Goal: Transaction & Acquisition: Purchase product/service

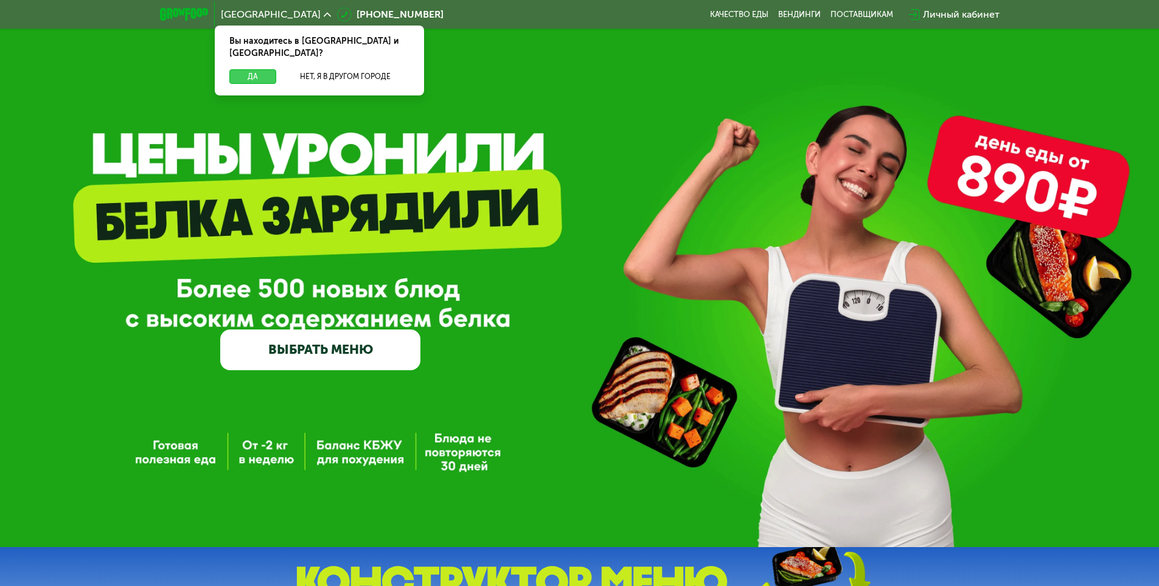
click at [248, 69] on button "Да" at bounding box center [252, 76] width 47 height 15
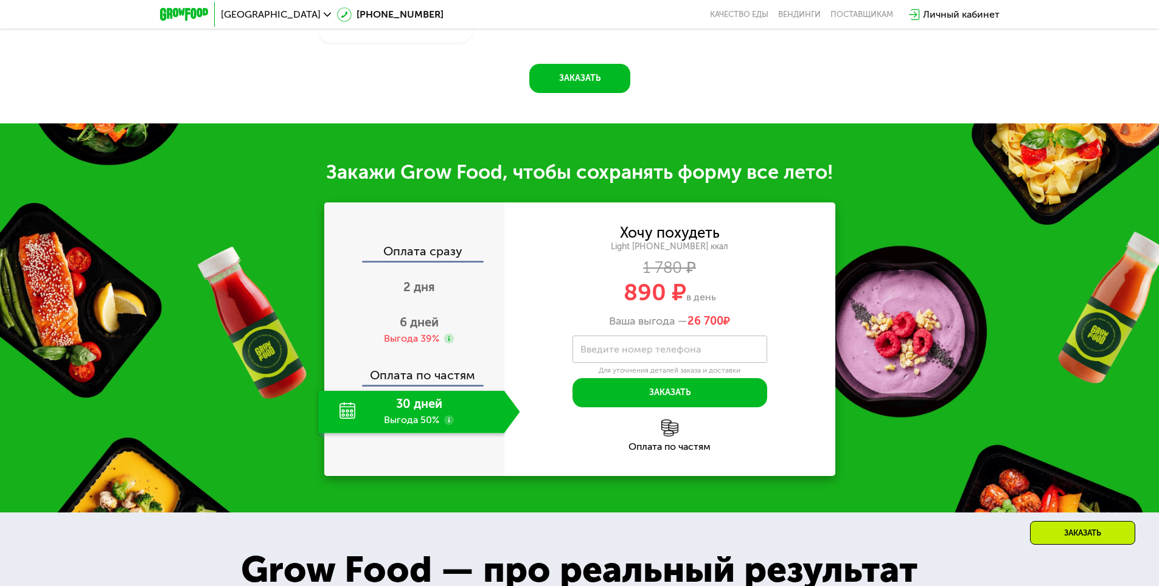
scroll to position [1216, 0]
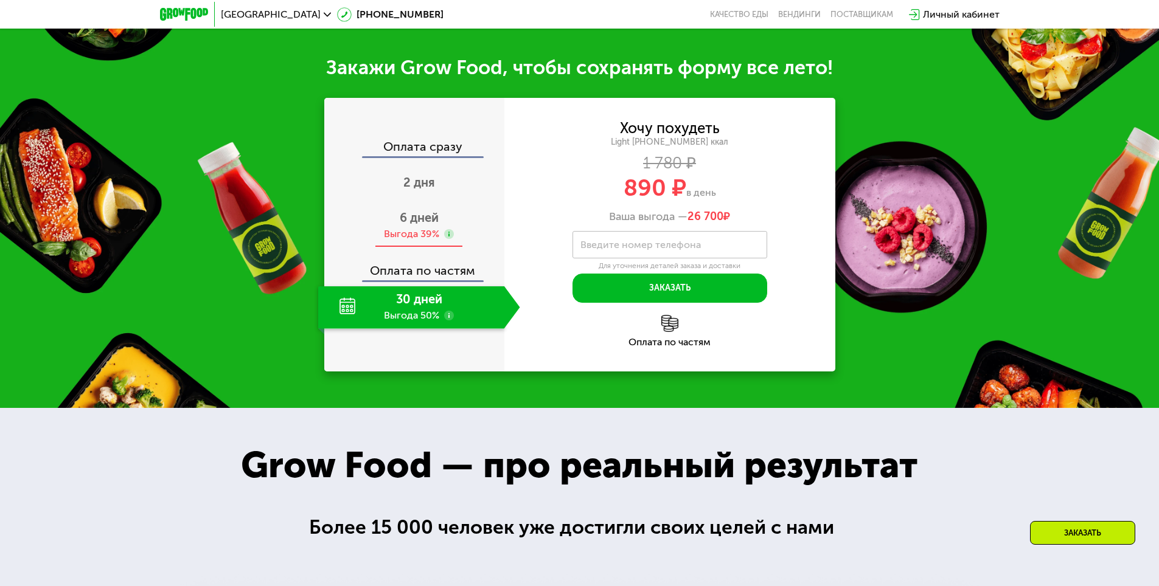
click at [420, 225] on span "6 дней" at bounding box center [419, 217] width 39 height 15
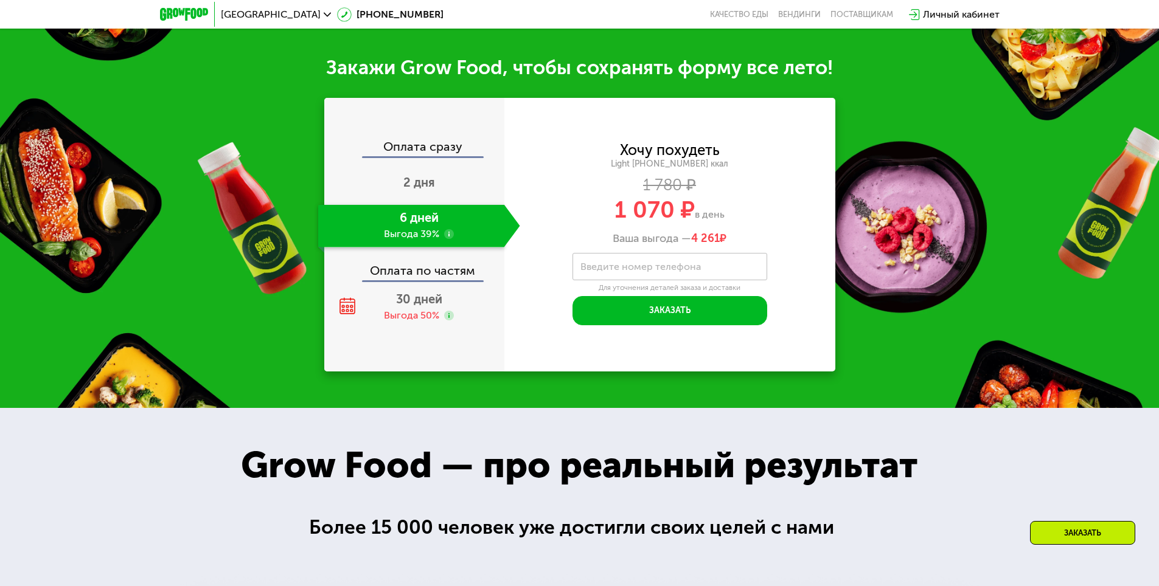
click at [966, 80] on div "Закажи Grow Food, чтобы сохранять форму все лето!" at bounding box center [579, 67] width 1159 height 24
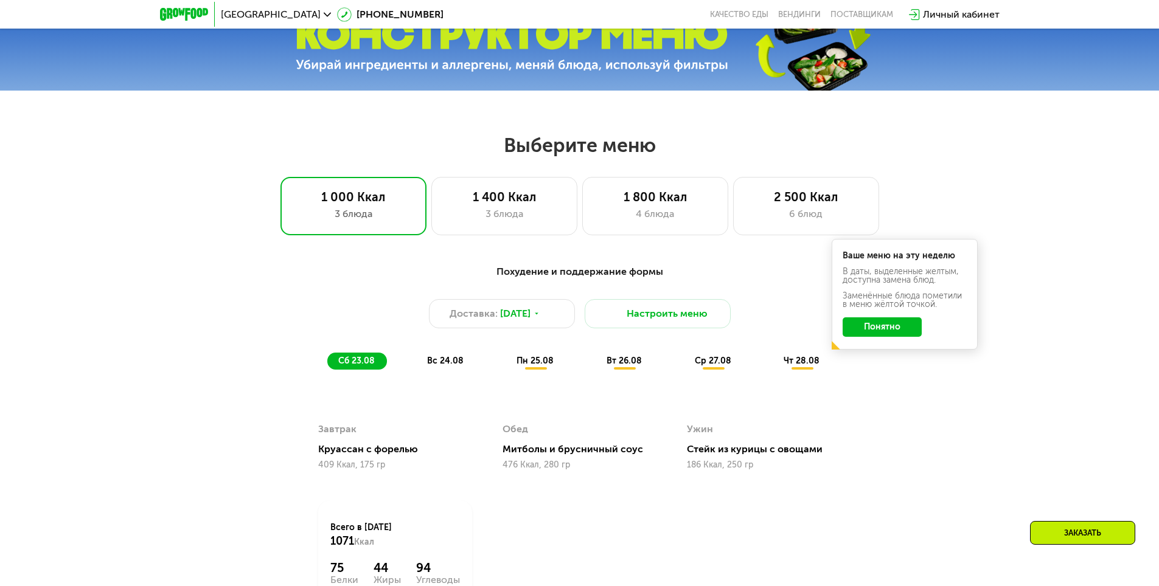
scroll to position [547, 0]
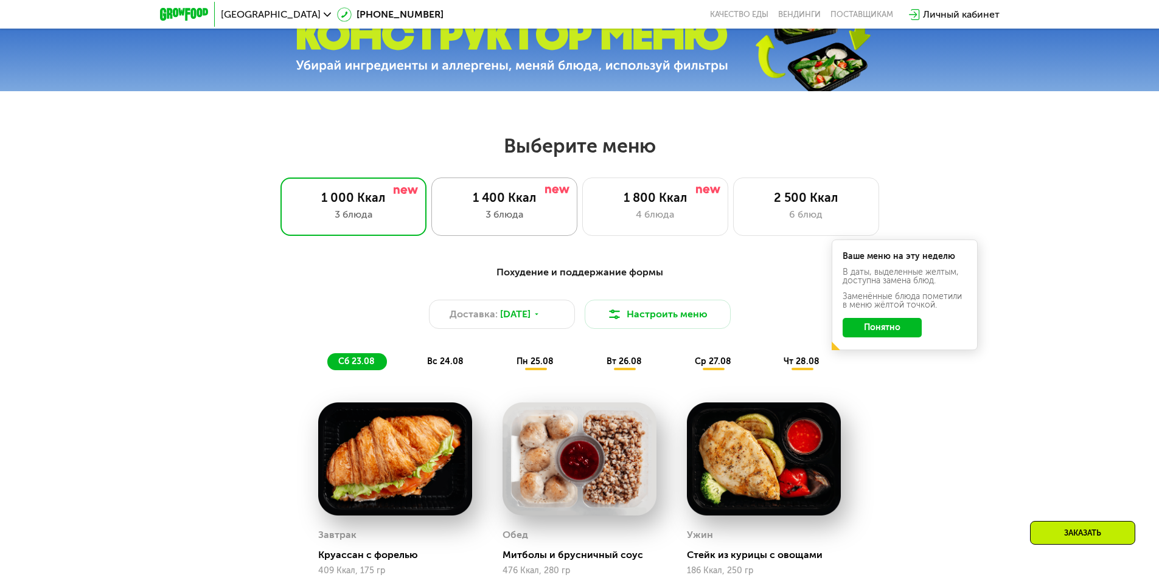
click at [529, 214] on div "3 блюда" at bounding box center [504, 214] width 120 height 15
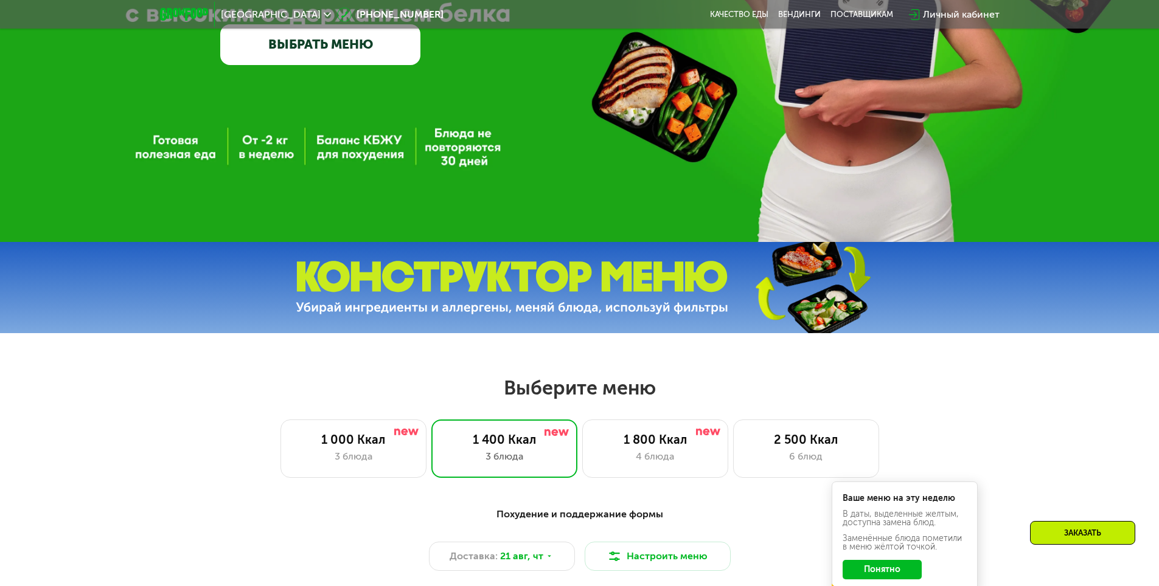
scroll to position [304, 0]
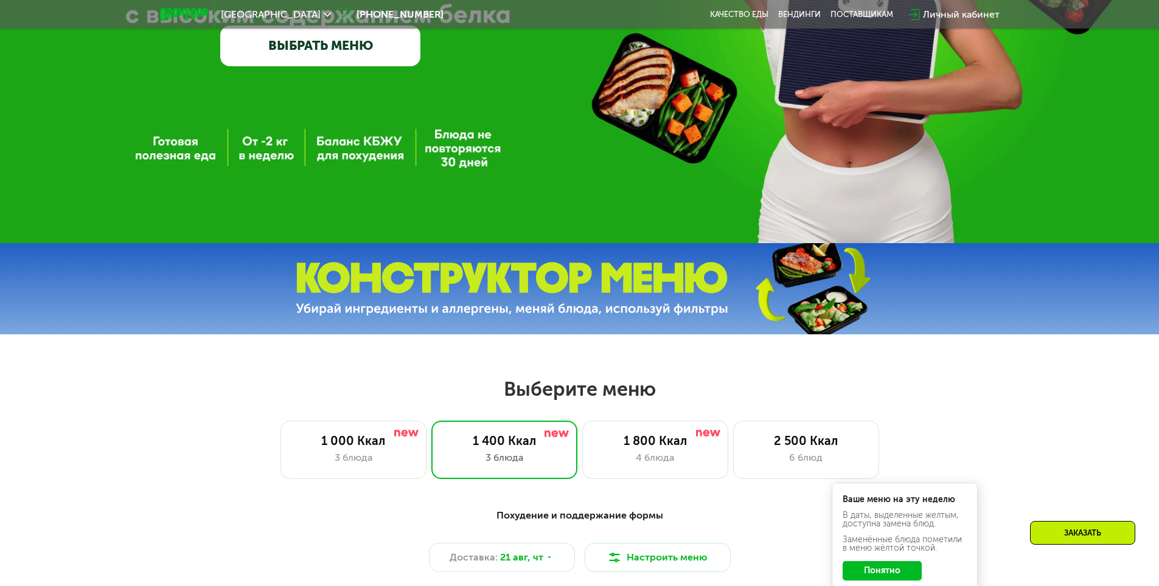
click at [388, 59] on link "ВЫБРАТЬ МЕНЮ" at bounding box center [320, 46] width 200 height 40
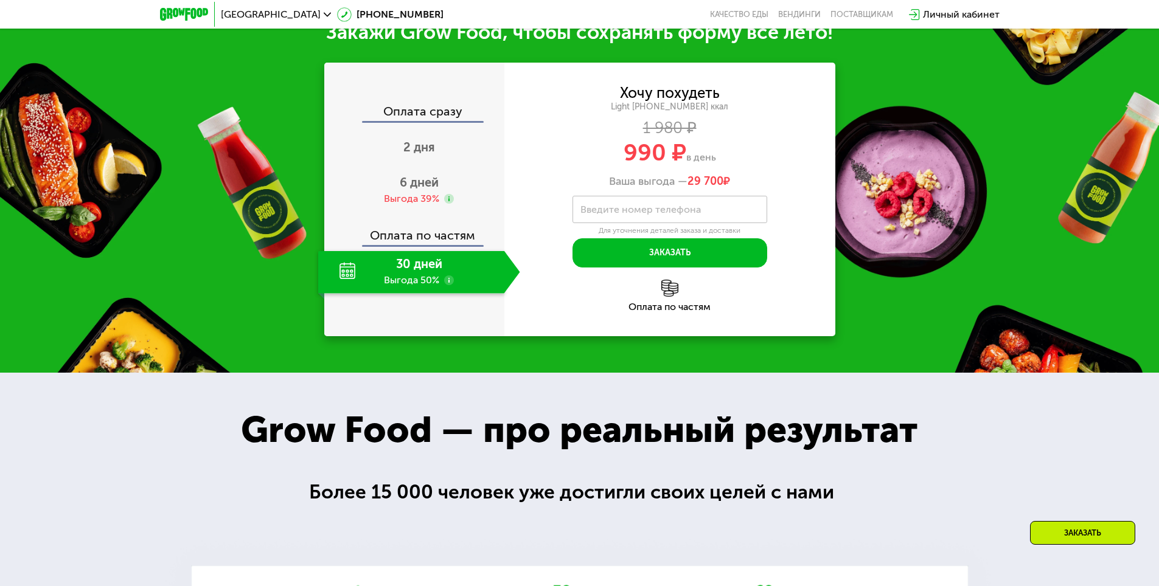
scroll to position [1265, 0]
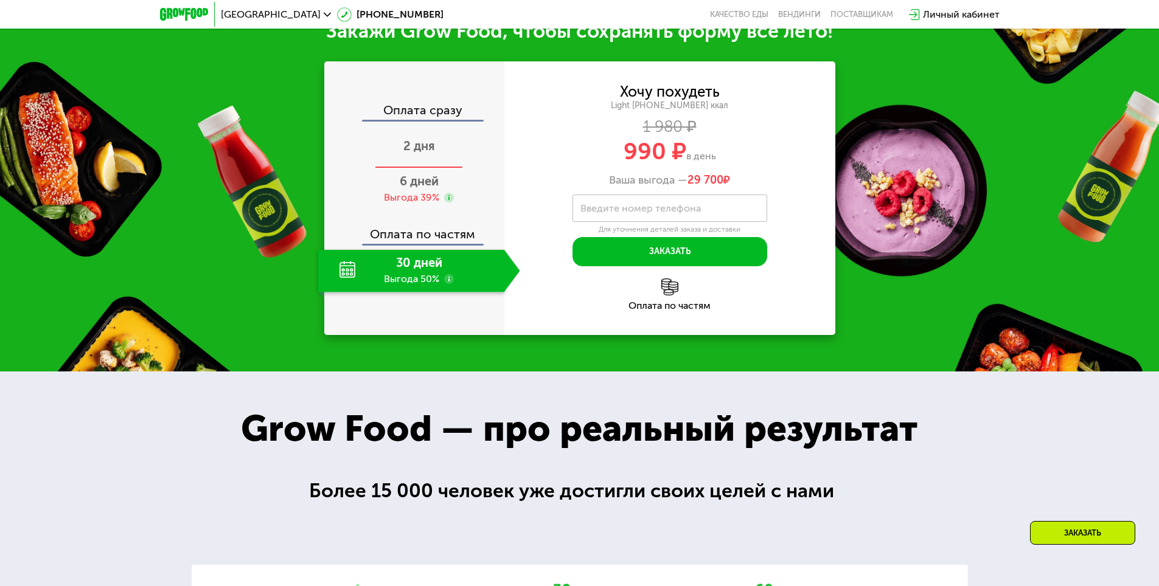
click at [410, 153] on span "2 дня" at bounding box center [419, 146] width 32 height 15
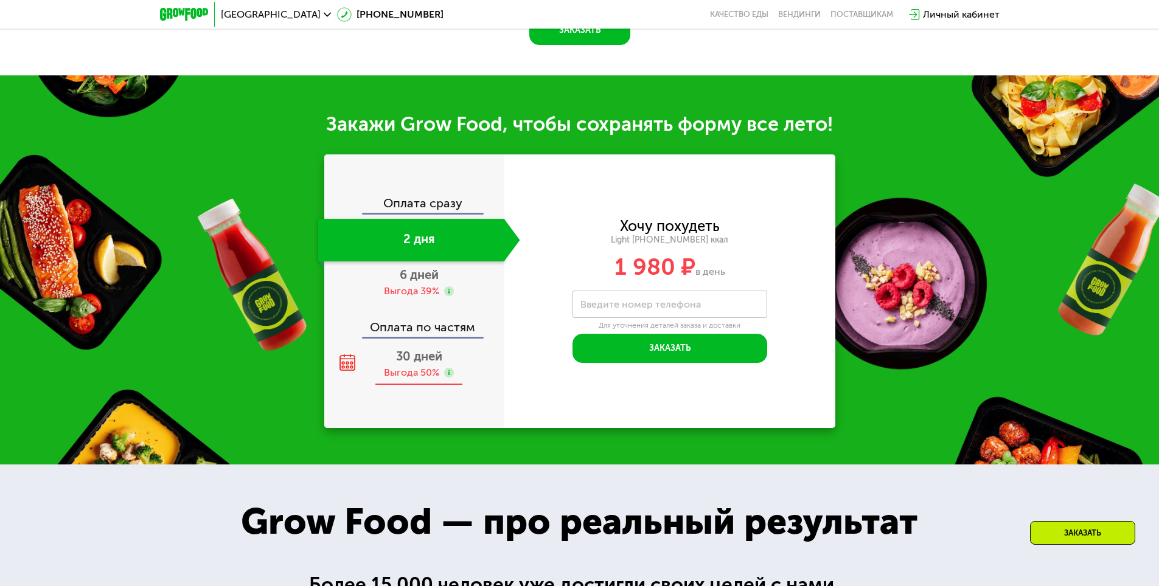
click at [406, 358] on span "30 дней" at bounding box center [419, 356] width 46 height 15
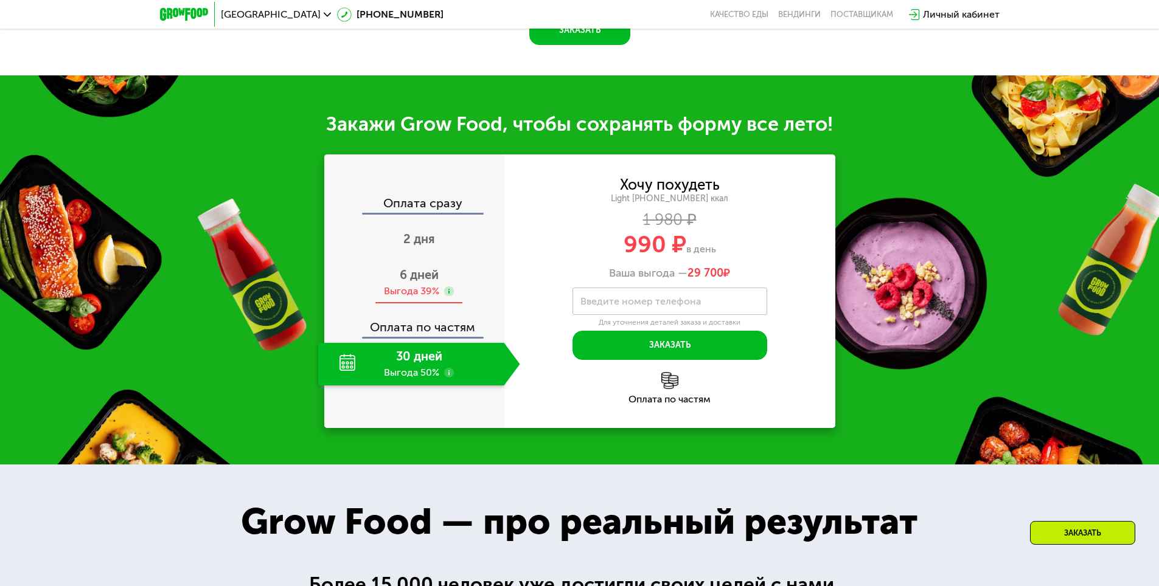
click at [420, 280] on span "6 дней" at bounding box center [419, 275] width 39 height 15
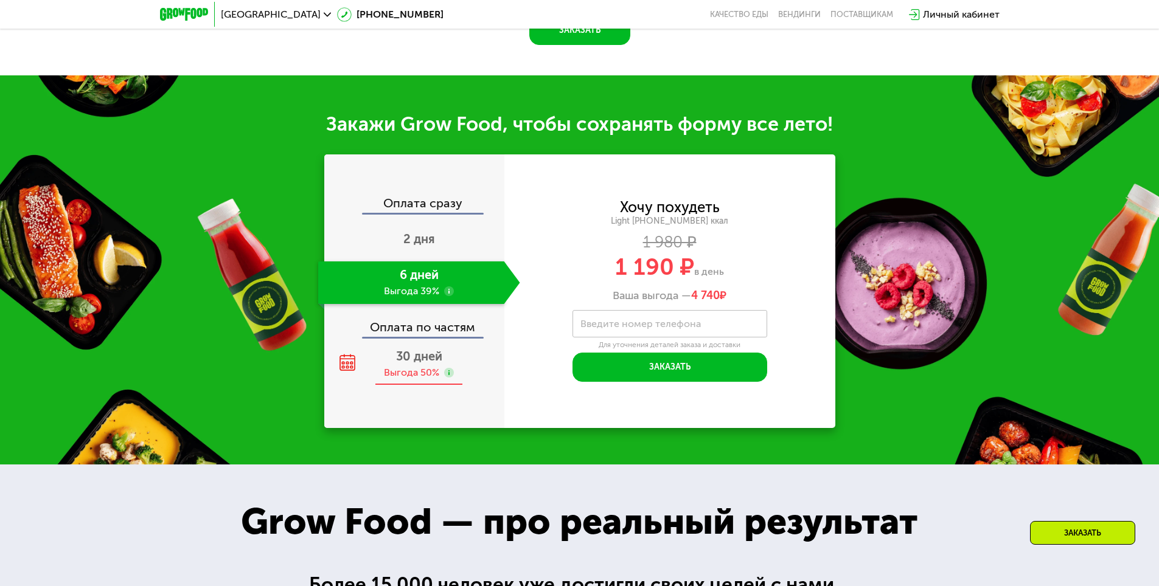
click at [406, 378] on div "Выгода 50%" at bounding box center [411, 372] width 55 height 13
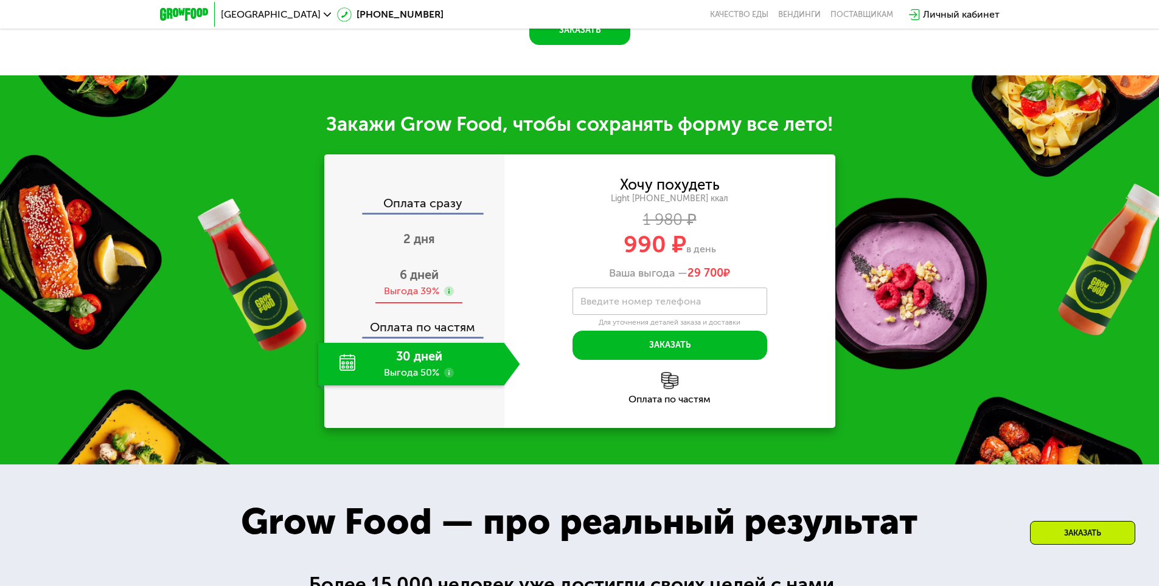
click at [421, 297] on div "Выгода 39%" at bounding box center [411, 291] width 55 height 13
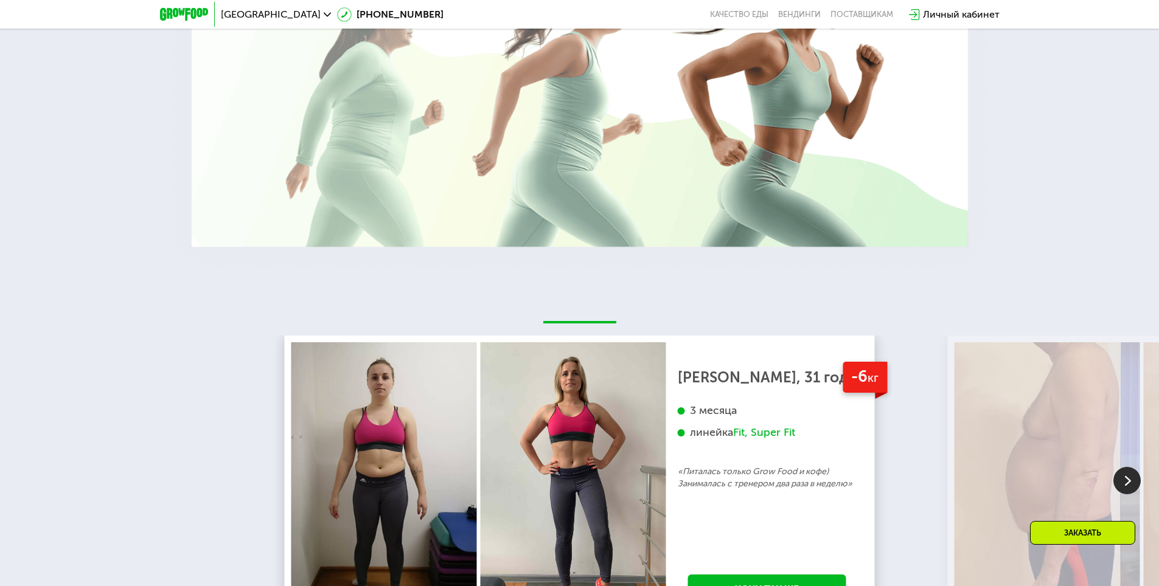
scroll to position [2227, 0]
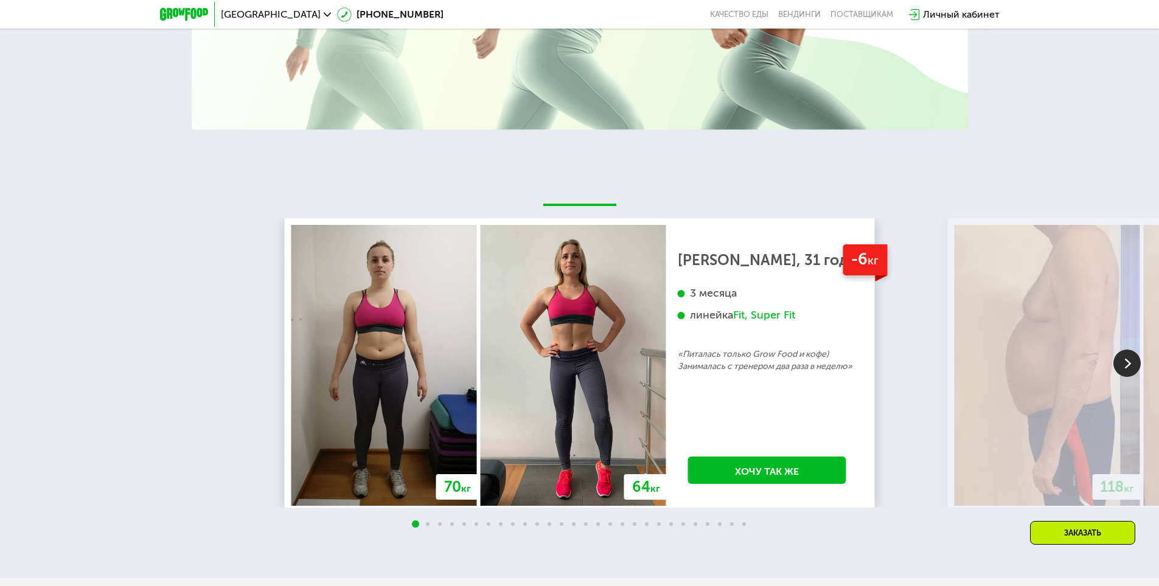
click at [1117, 364] on img at bounding box center [1126, 363] width 27 height 27
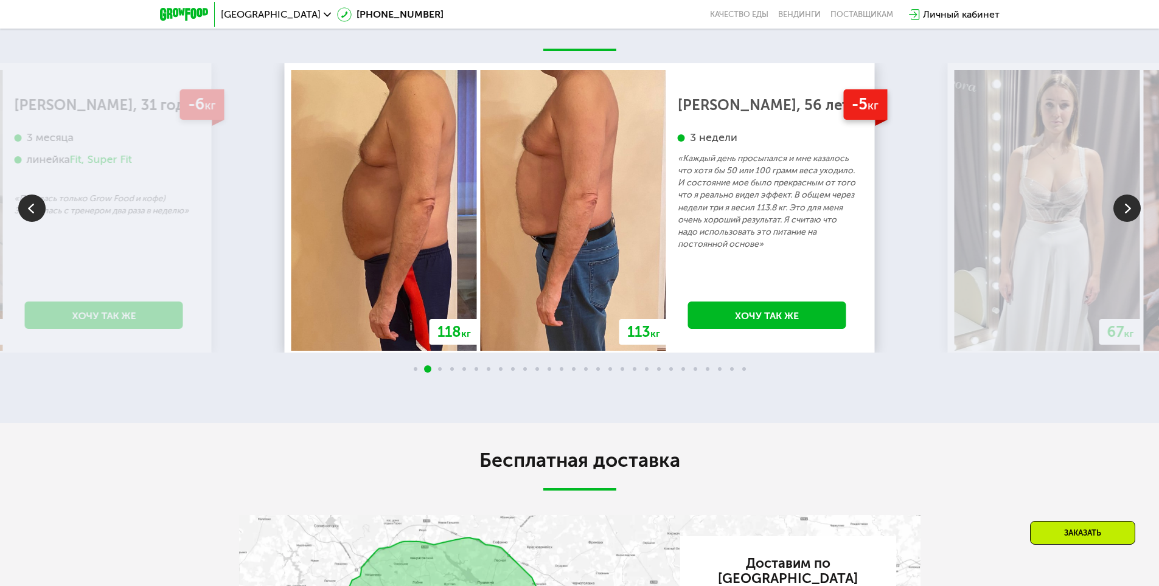
scroll to position [2072, 0]
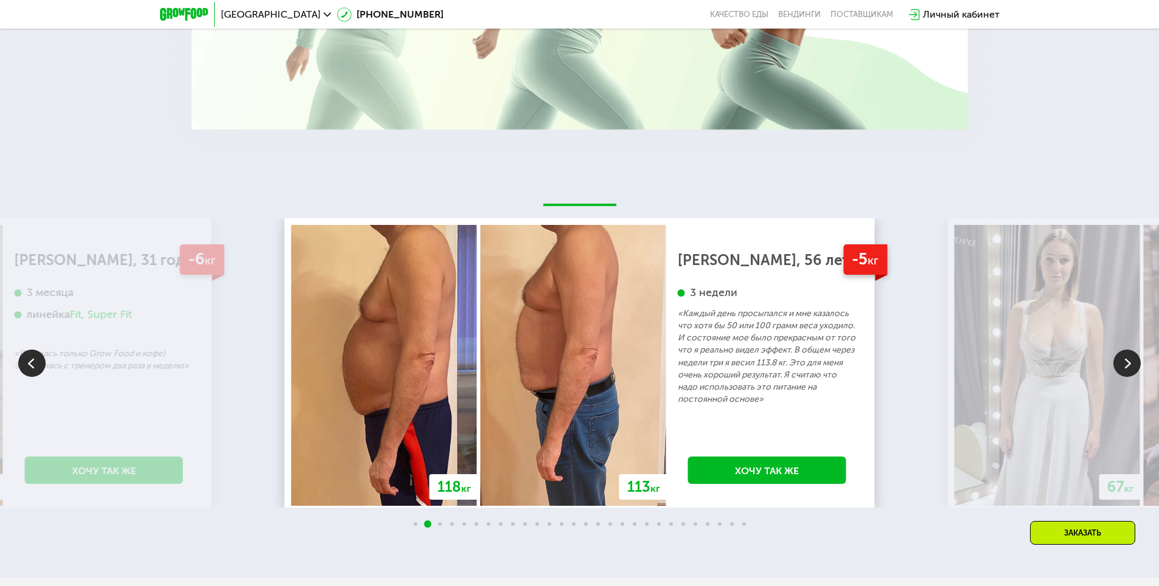
click at [1117, 364] on img at bounding box center [1126, 363] width 27 height 27
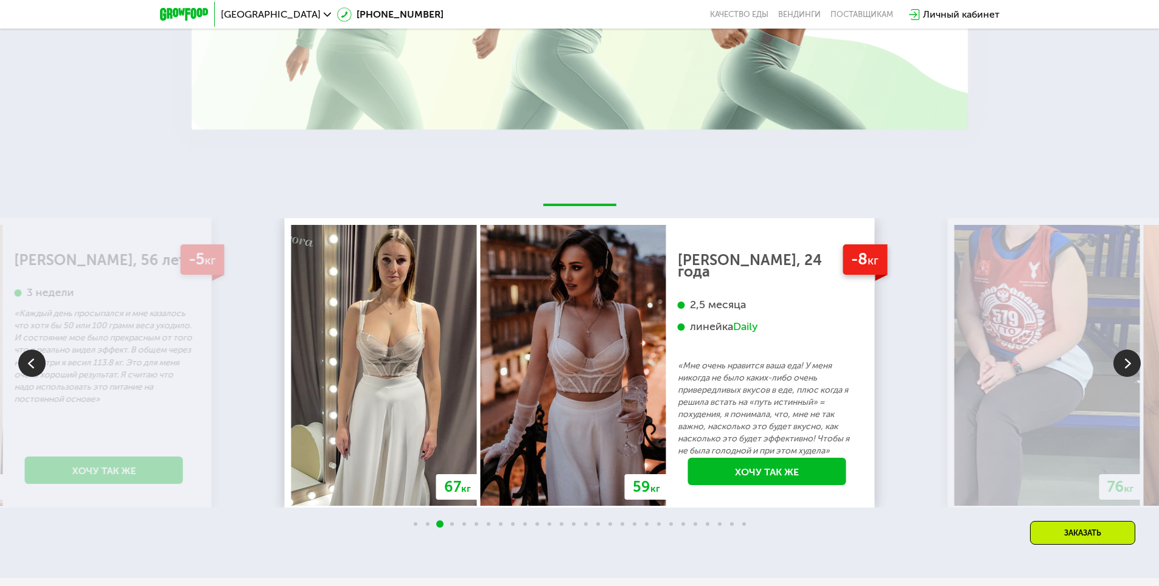
click at [1117, 364] on img at bounding box center [1126, 363] width 27 height 27
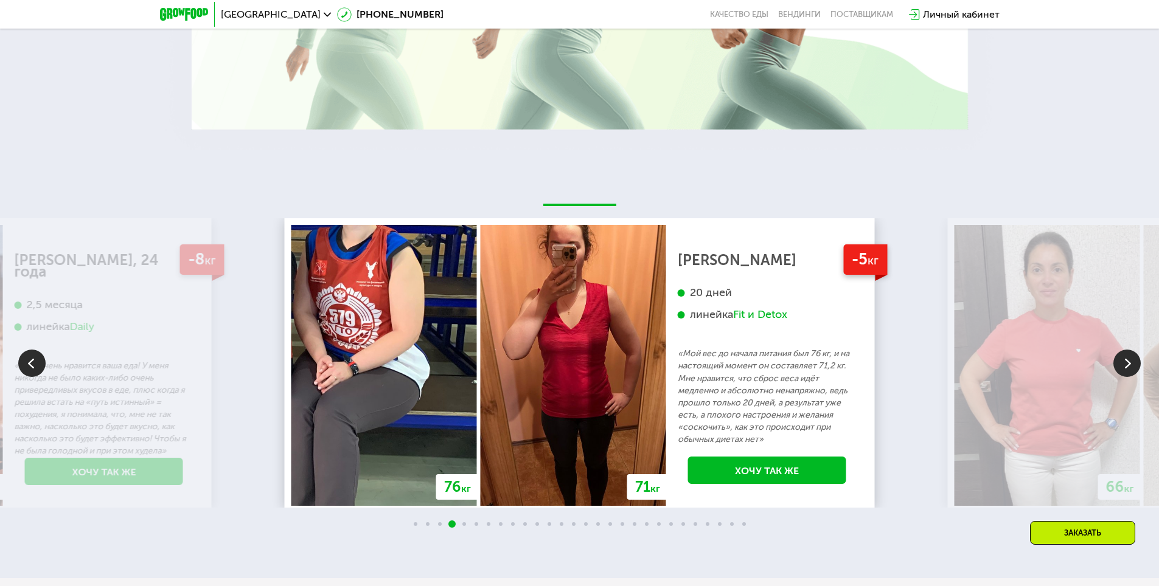
click at [1117, 364] on img at bounding box center [1126, 363] width 27 height 27
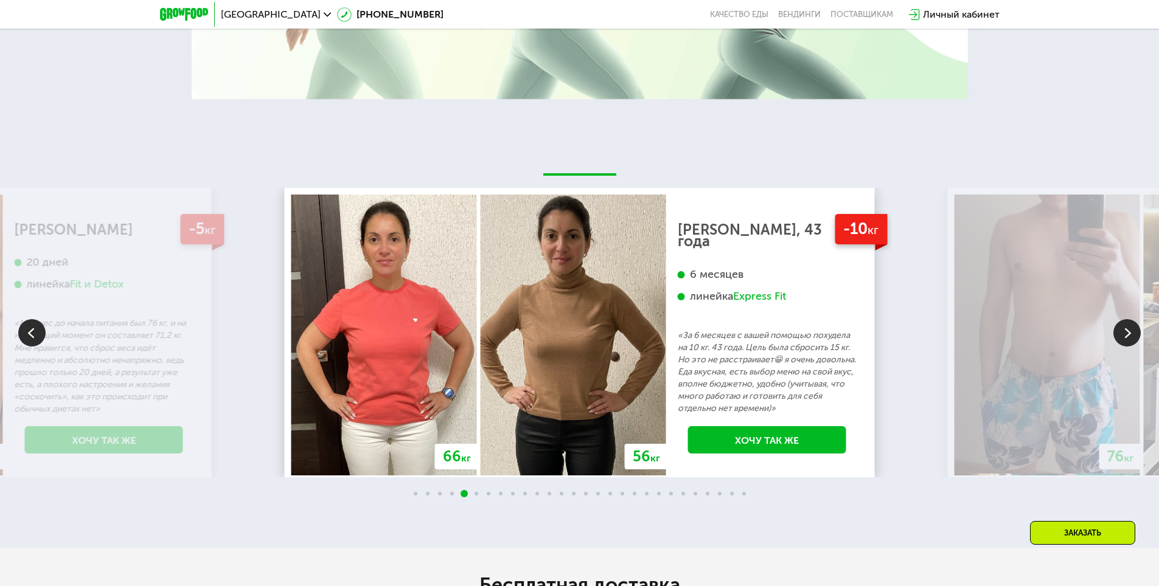
scroll to position [2102, 0]
click at [1126, 332] on img at bounding box center [1126, 333] width 27 height 27
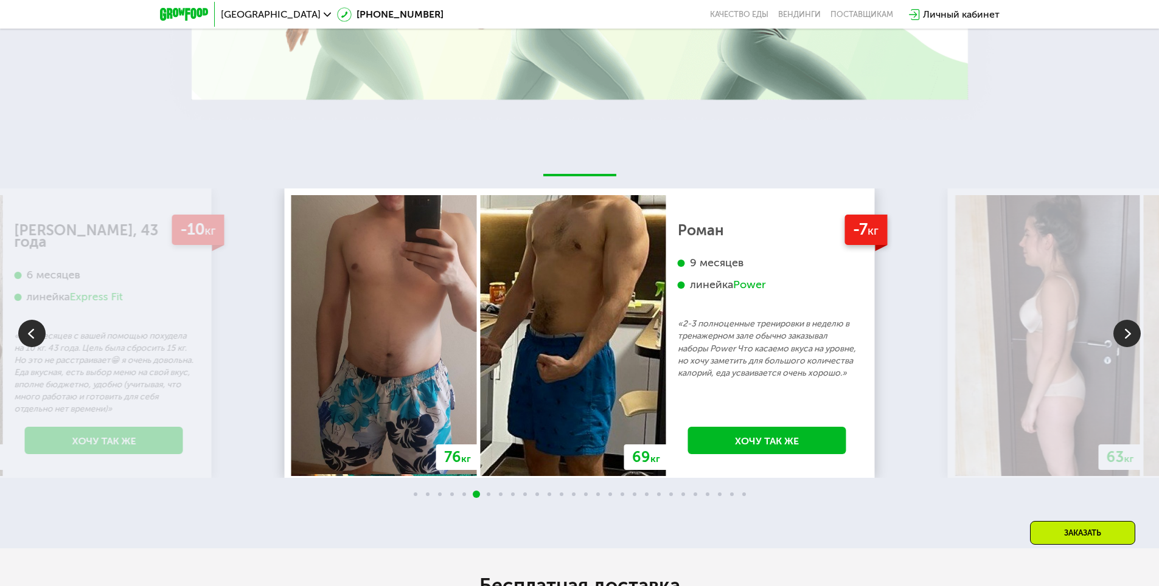
click at [1126, 332] on img at bounding box center [1126, 333] width 27 height 27
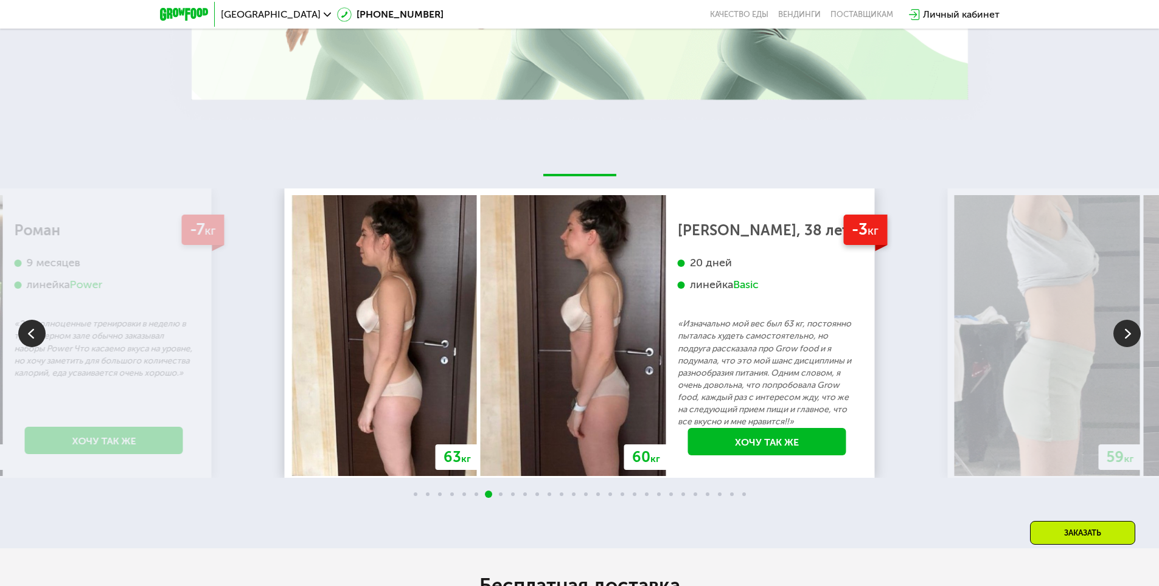
click at [1126, 332] on img at bounding box center [1126, 333] width 27 height 27
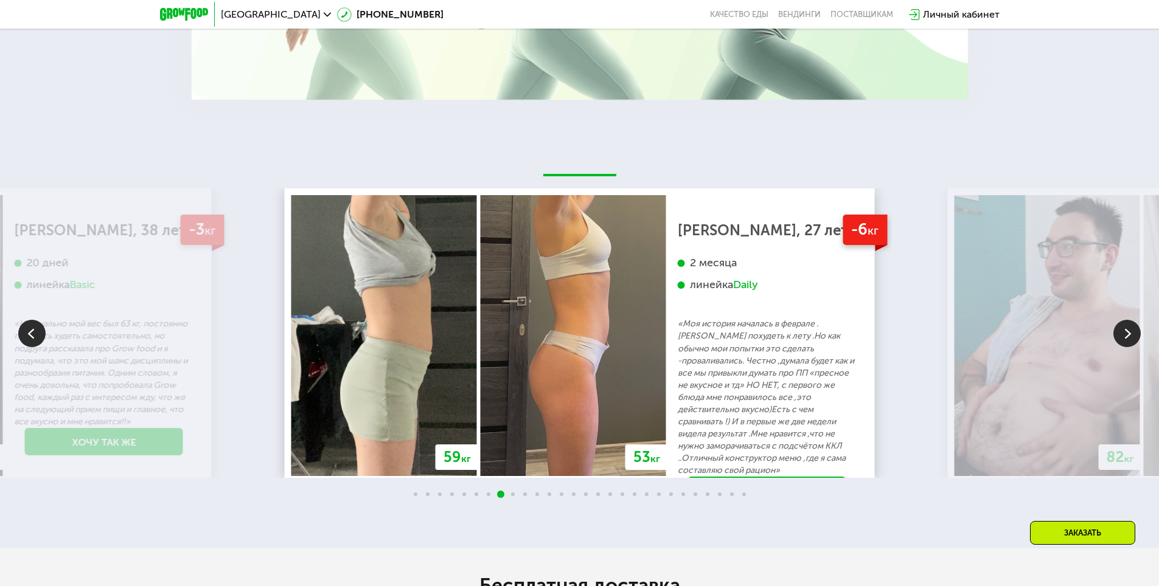
click at [1126, 332] on img at bounding box center [1126, 333] width 27 height 27
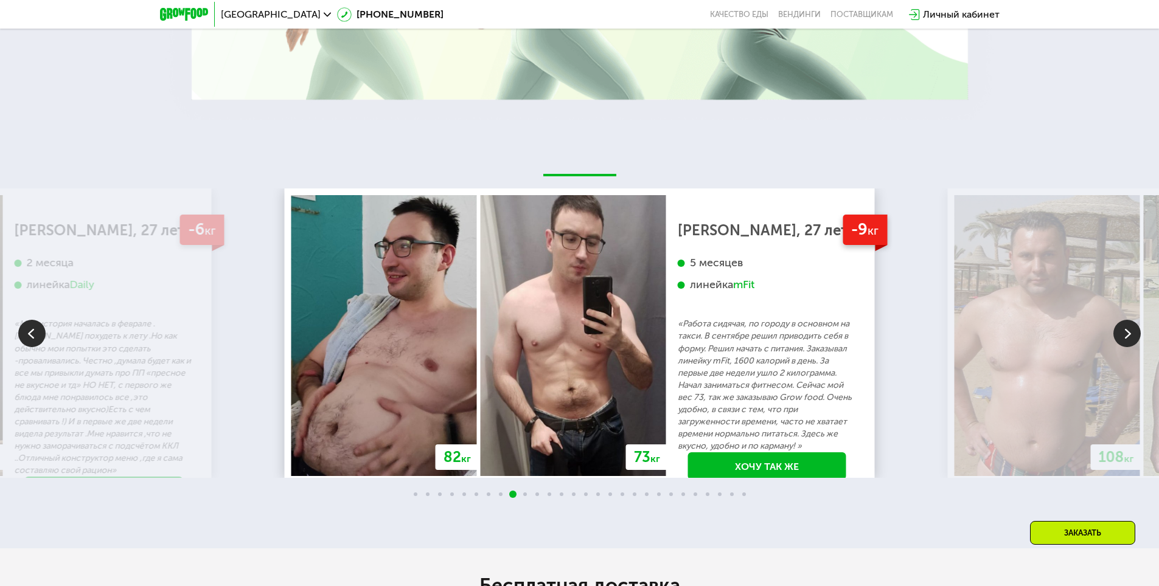
click at [1126, 332] on img at bounding box center [1126, 333] width 27 height 27
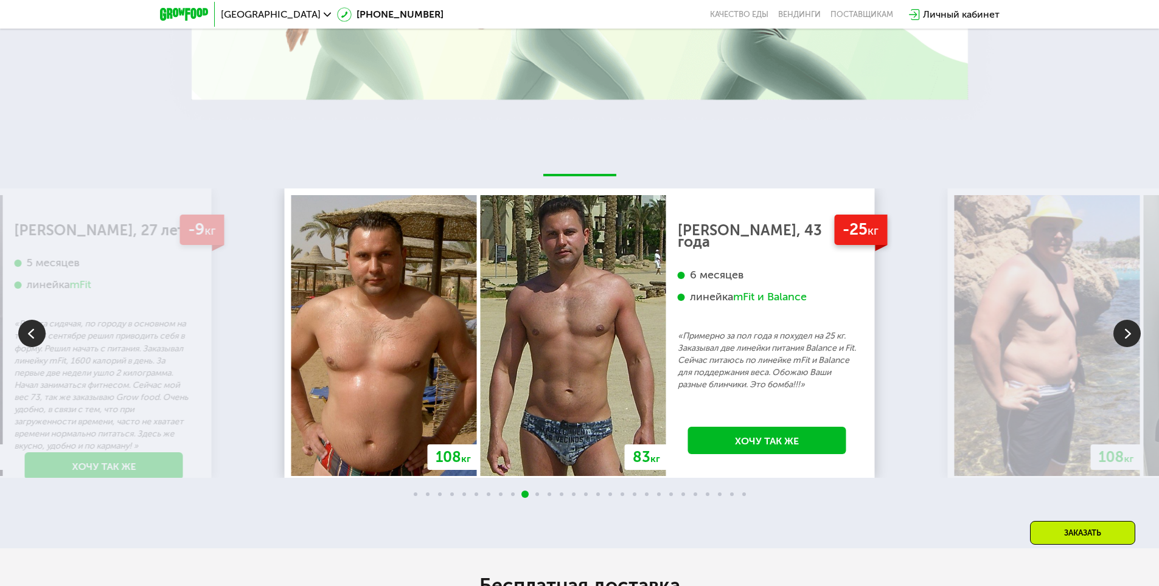
scroll to position [2207, 0]
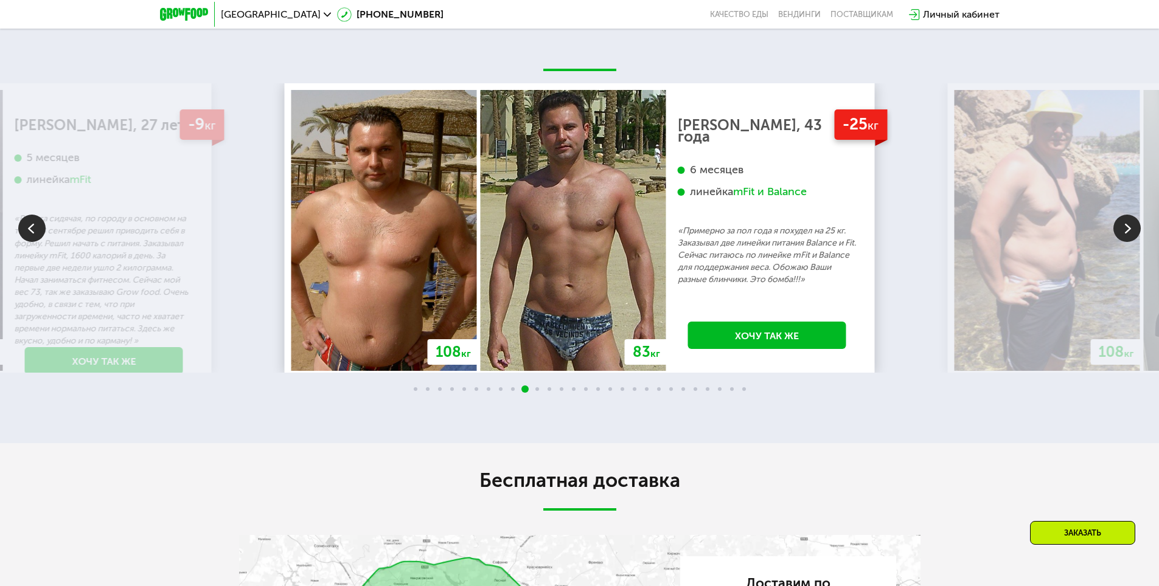
click at [1126, 242] on img at bounding box center [1126, 228] width 27 height 27
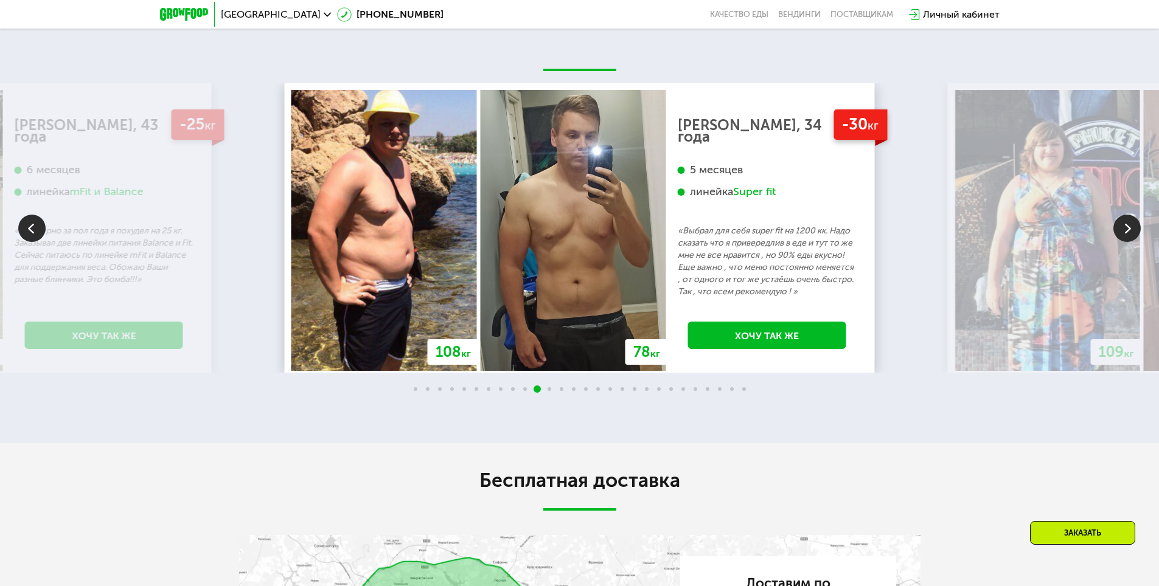
click at [1132, 242] on img at bounding box center [1126, 228] width 27 height 27
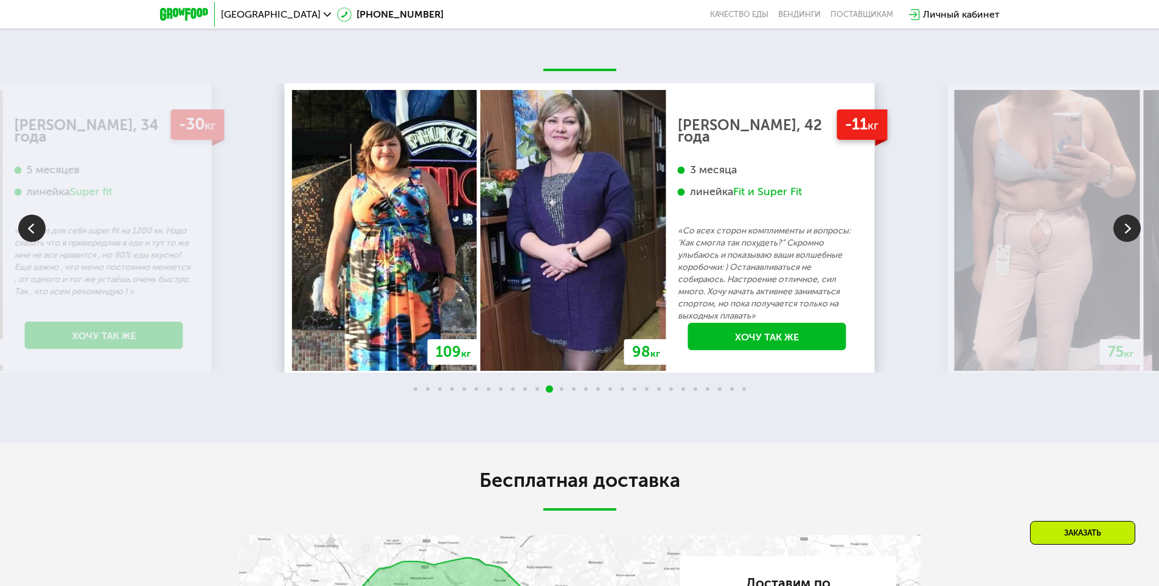
click at [1132, 242] on img at bounding box center [1126, 228] width 27 height 27
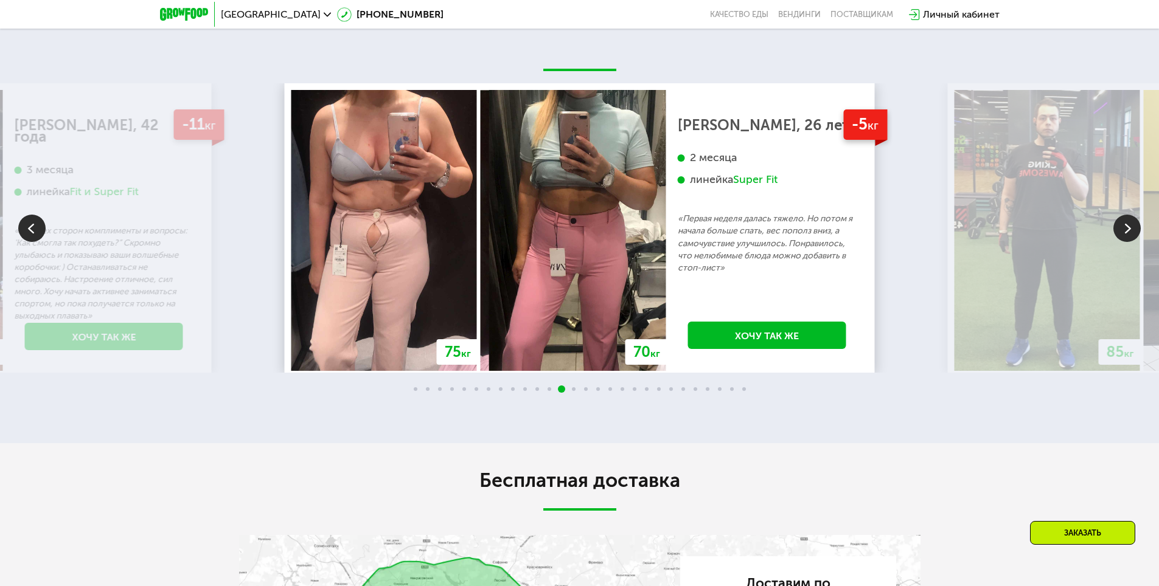
click at [1132, 242] on img at bounding box center [1126, 228] width 27 height 27
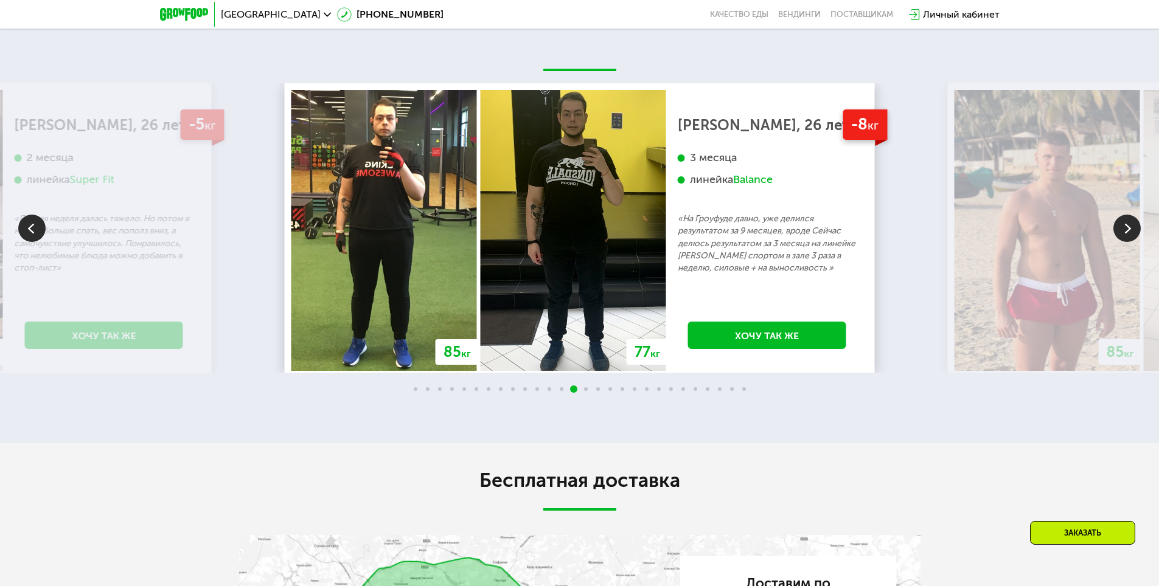
click at [1132, 242] on img at bounding box center [1126, 228] width 27 height 27
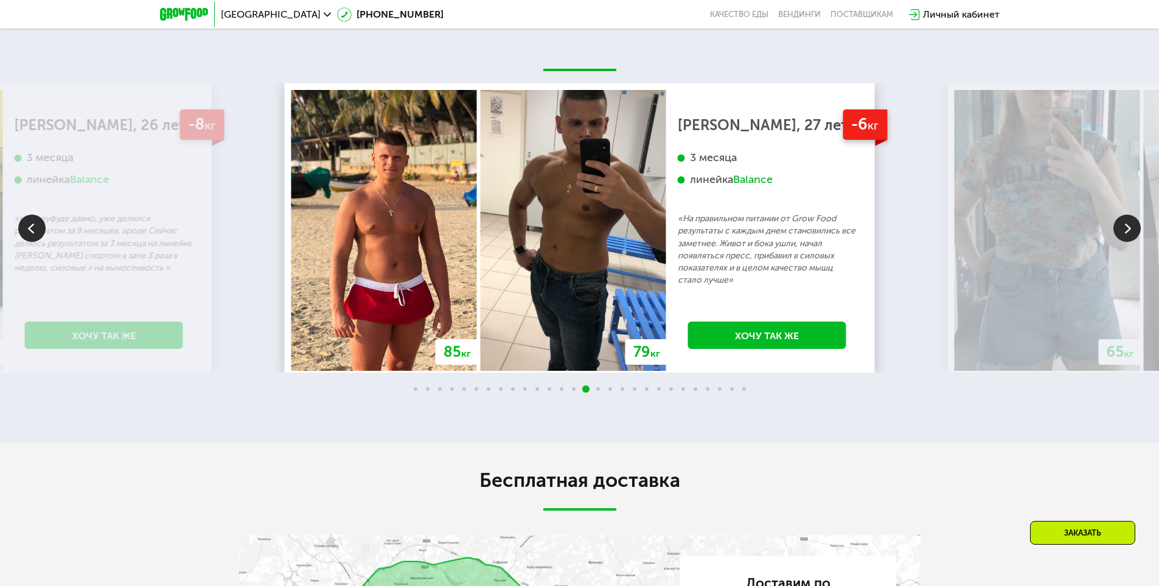
click at [1132, 242] on img at bounding box center [1126, 228] width 27 height 27
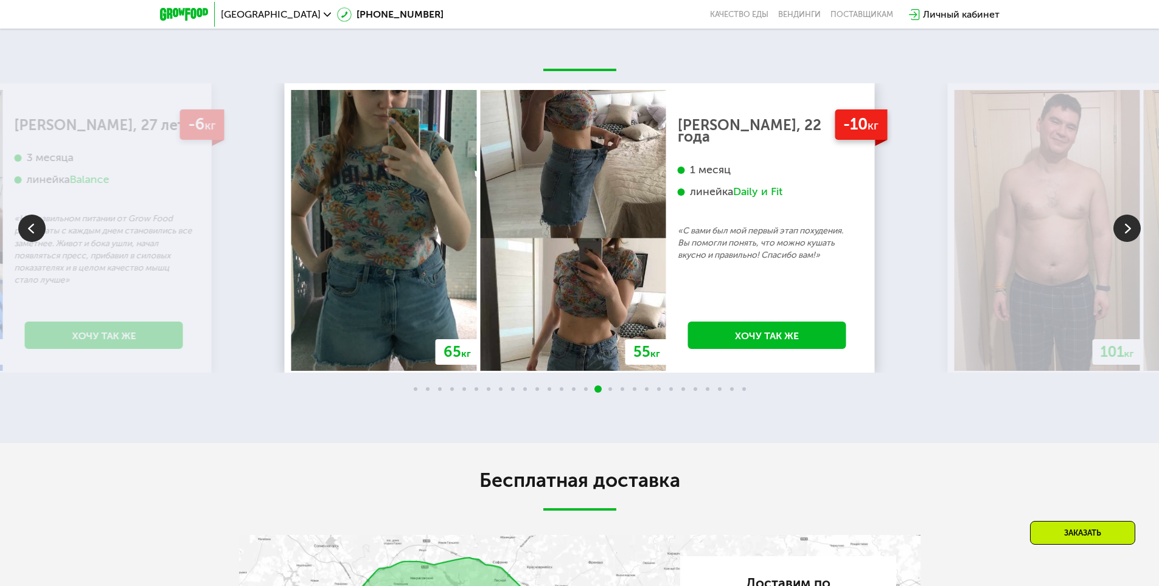
click at [1132, 242] on img at bounding box center [1126, 228] width 27 height 27
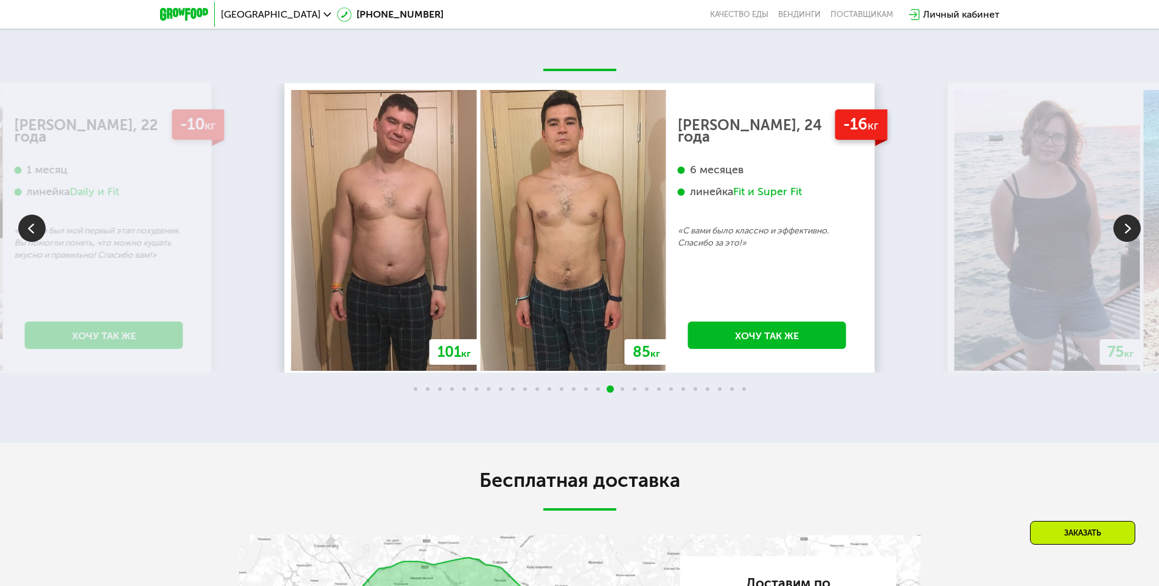
click at [1132, 242] on img at bounding box center [1126, 228] width 27 height 27
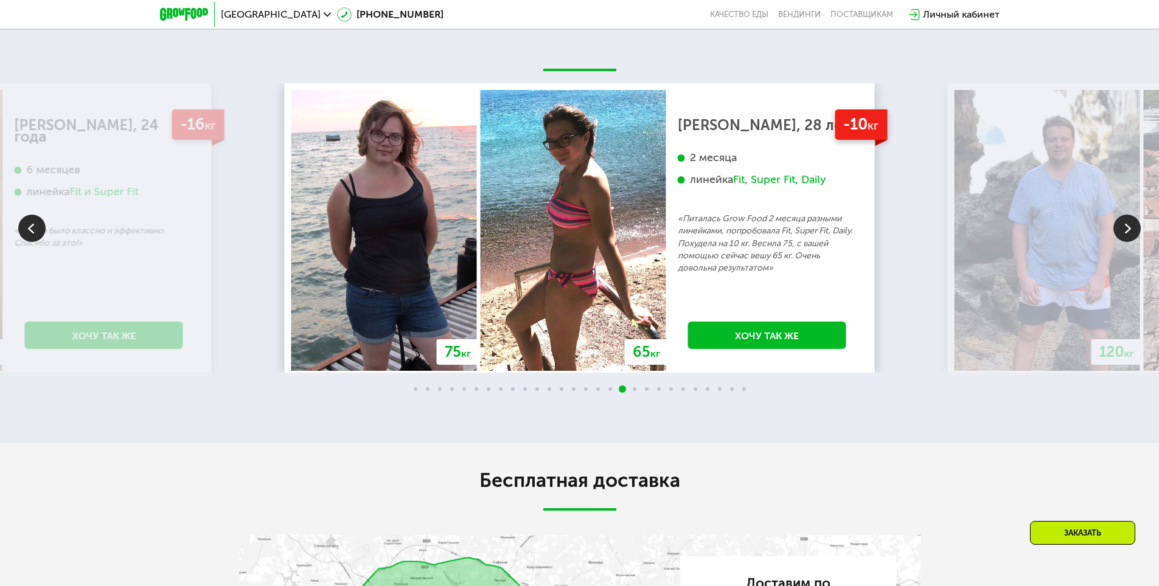
click at [1132, 242] on img at bounding box center [1126, 228] width 27 height 27
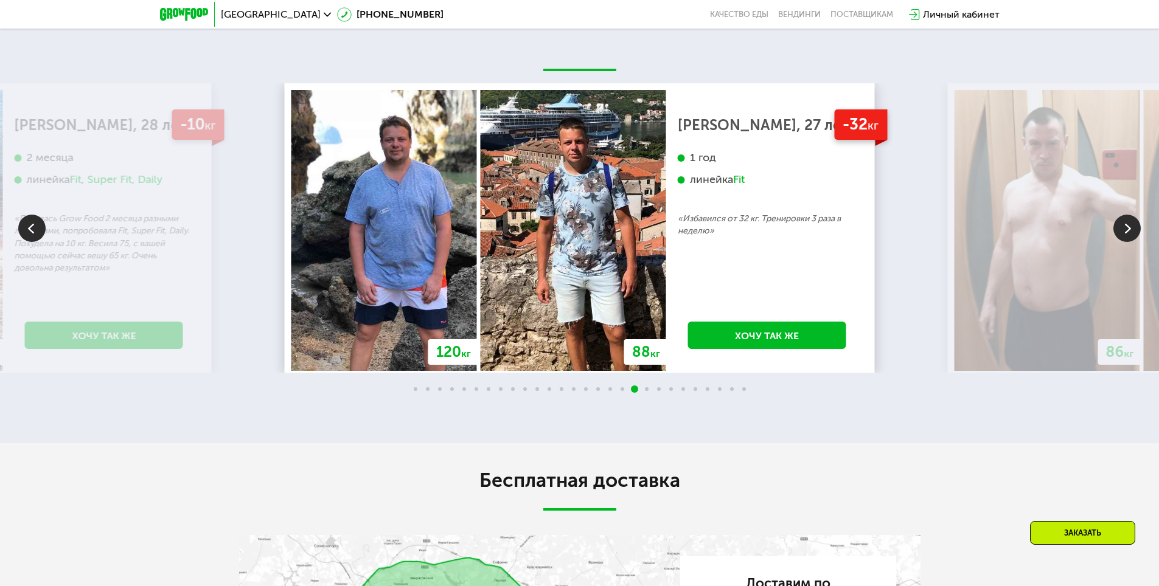
click at [1126, 242] on img at bounding box center [1126, 228] width 27 height 27
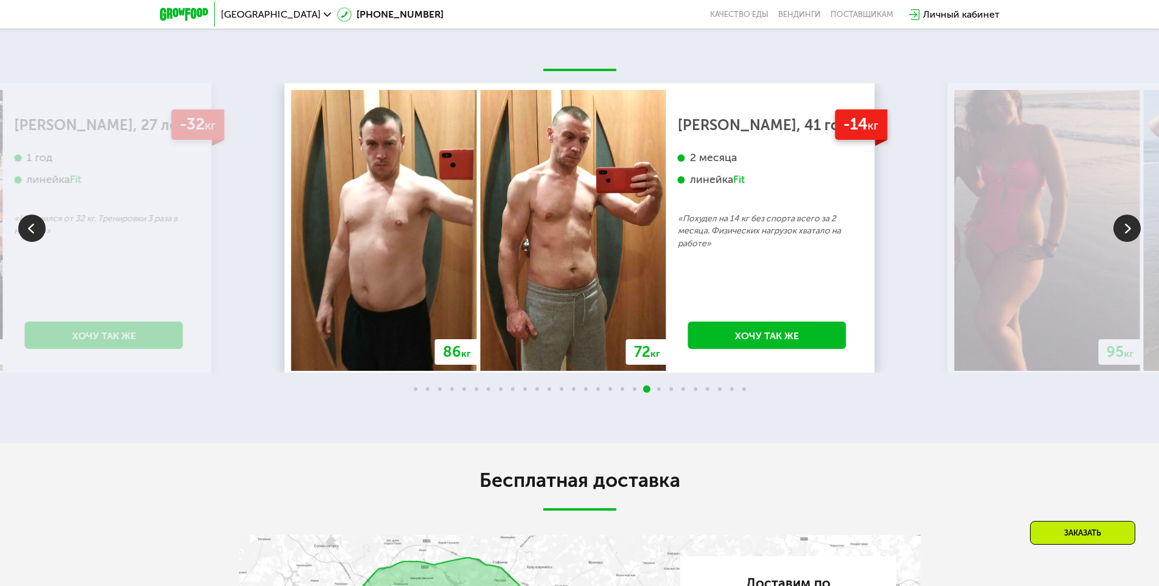
click at [1126, 242] on img at bounding box center [1126, 228] width 27 height 27
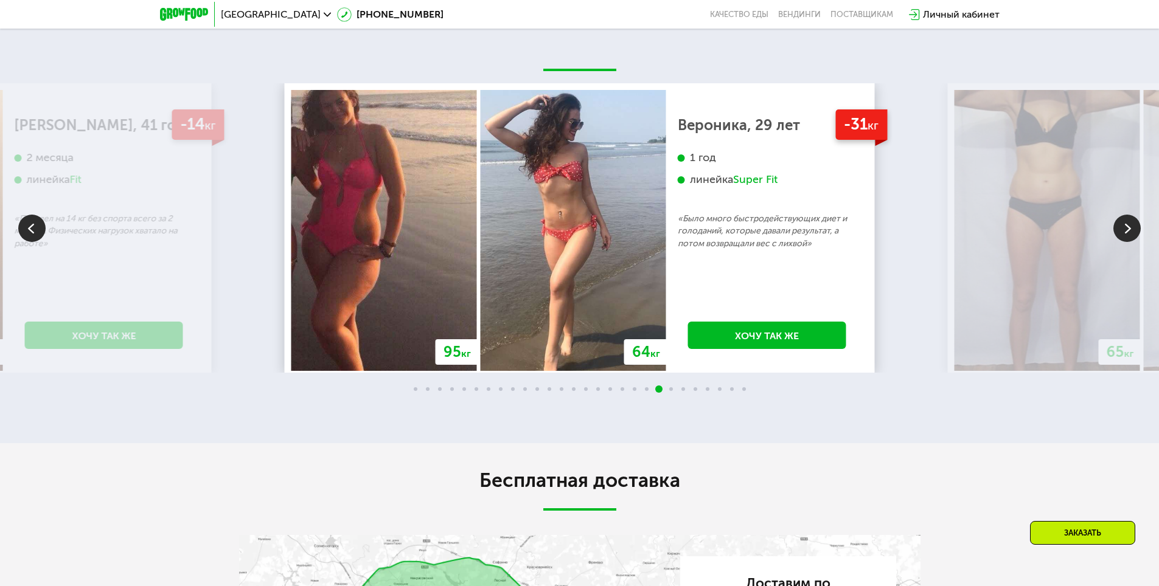
click at [1126, 242] on img at bounding box center [1126, 228] width 27 height 27
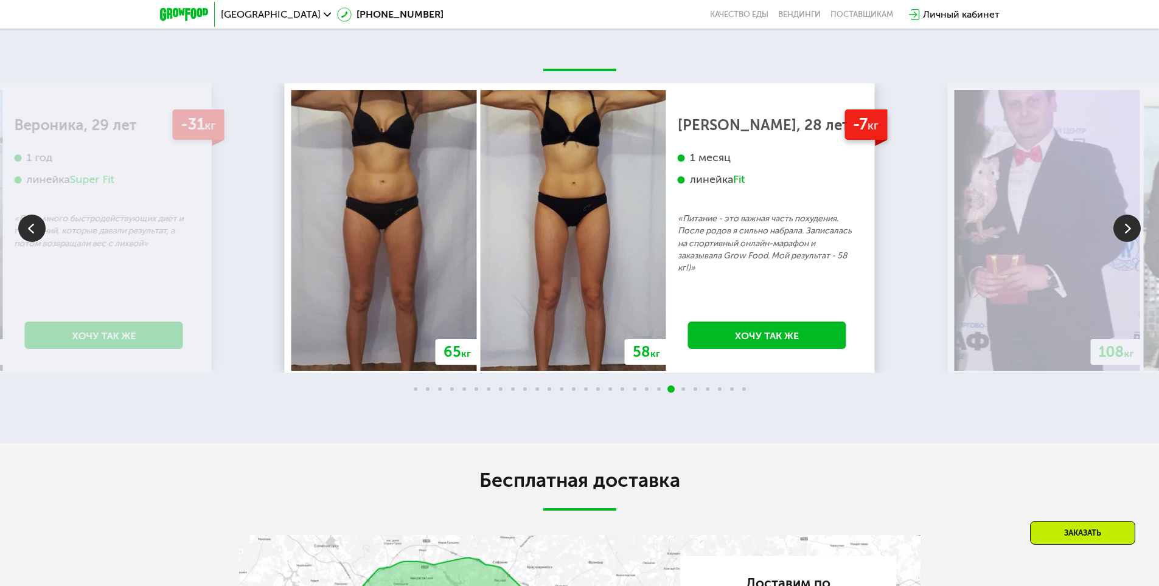
click at [1126, 242] on img at bounding box center [1126, 228] width 27 height 27
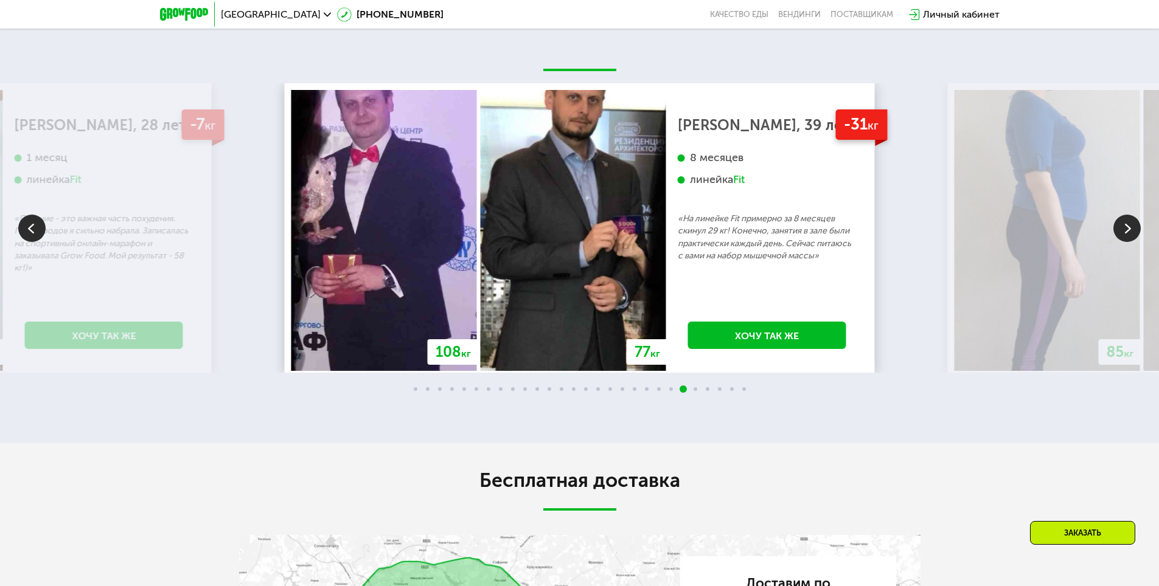
click at [1126, 242] on img at bounding box center [1126, 228] width 27 height 27
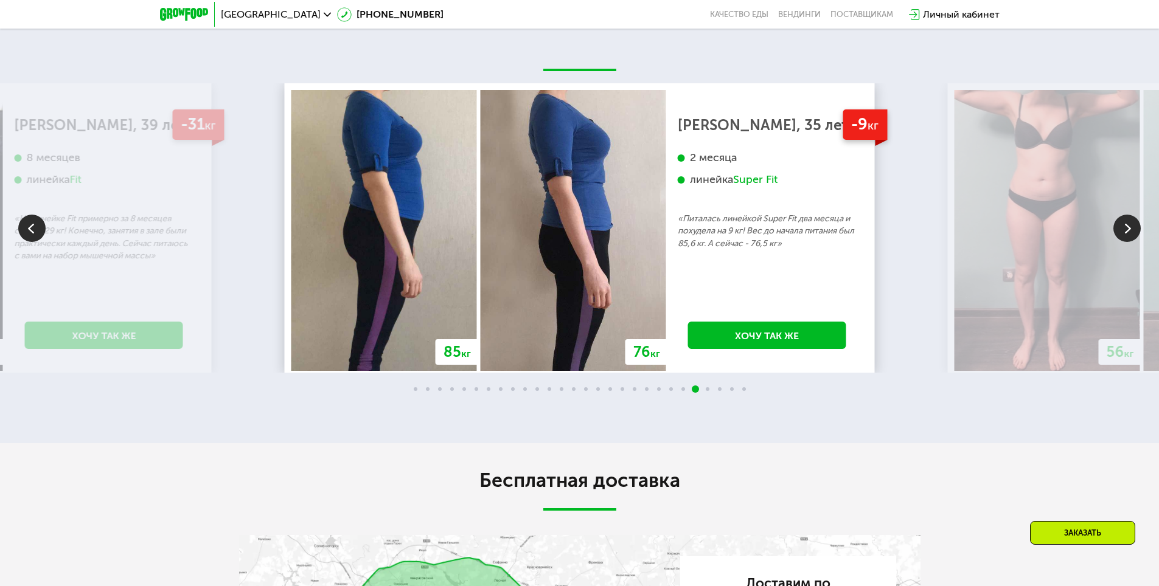
click at [1126, 242] on img at bounding box center [1126, 228] width 27 height 27
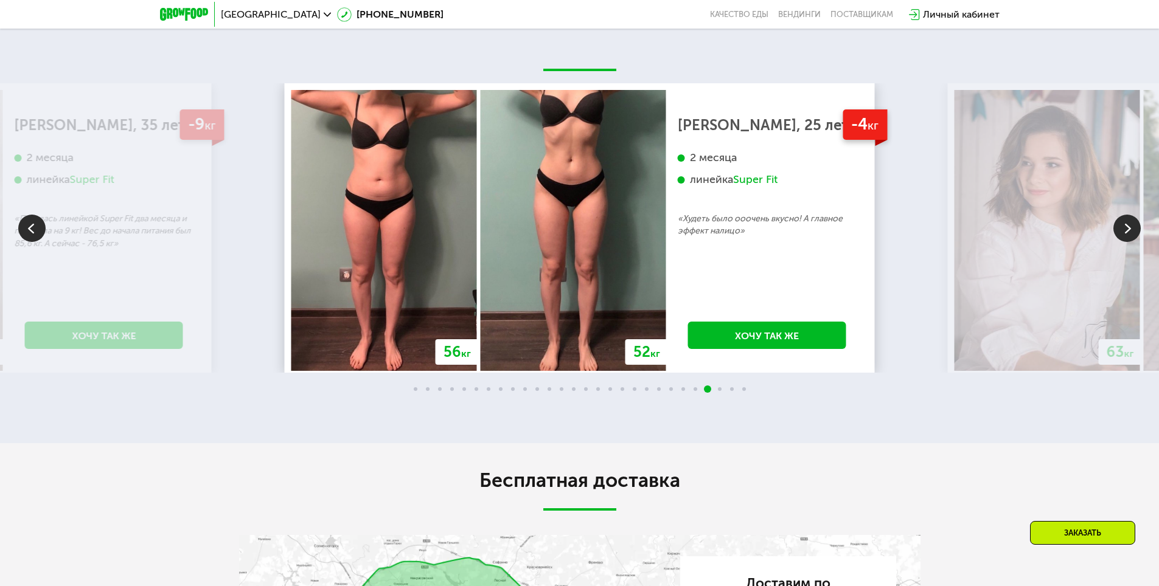
click at [1126, 242] on img at bounding box center [1126, 228] width 27 height 27
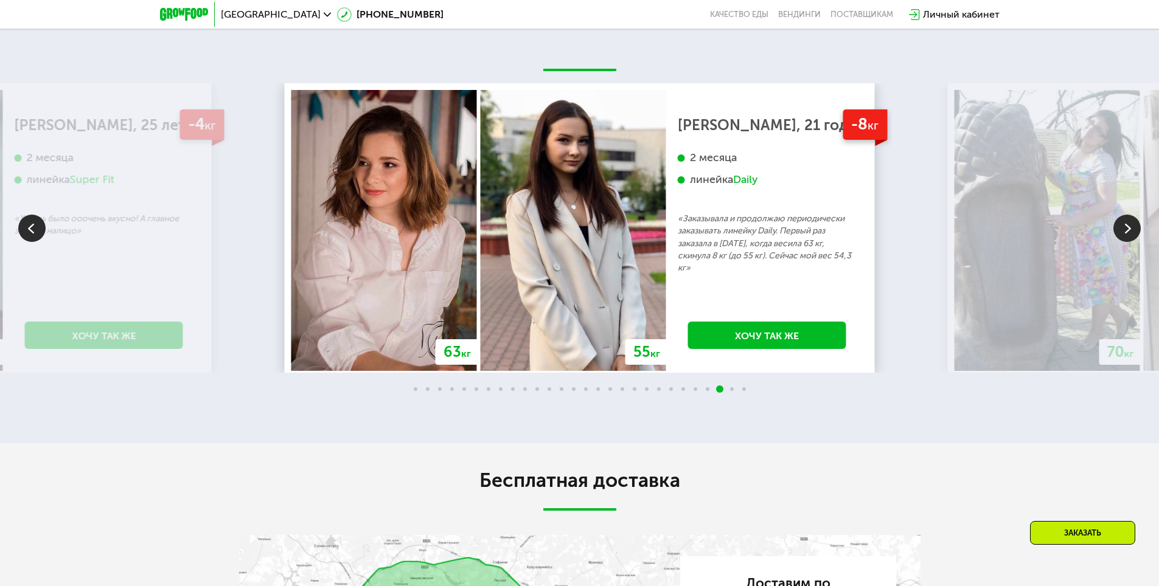
click at [1126, 242] on img at bounding box center [1126, 228] width 27 height 27
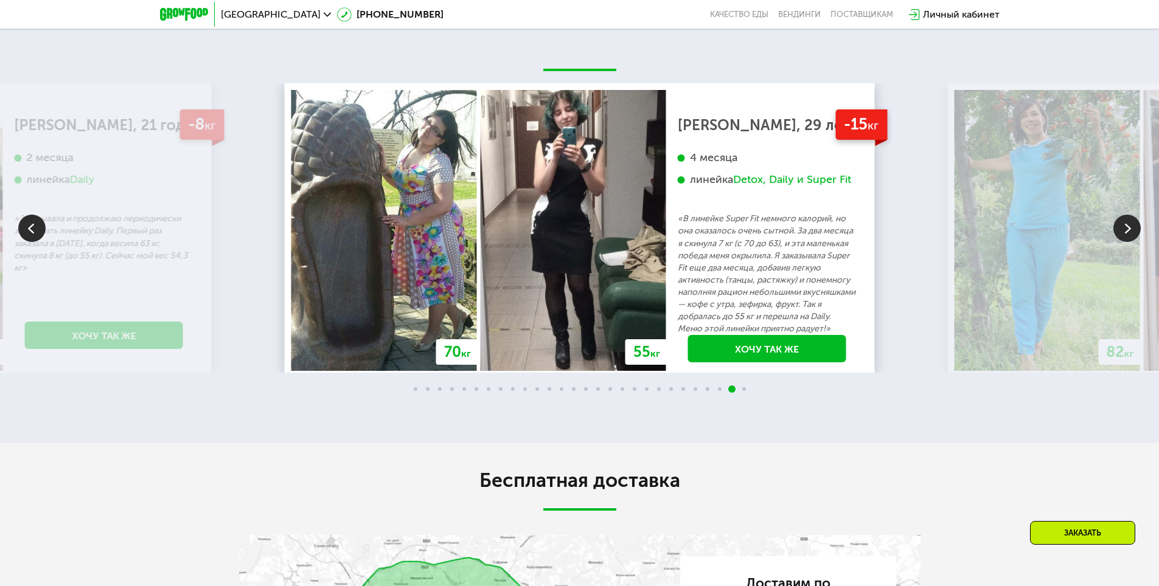
click at [1126, 242] on img at bounding box center [1126, 228] width 27 height 27
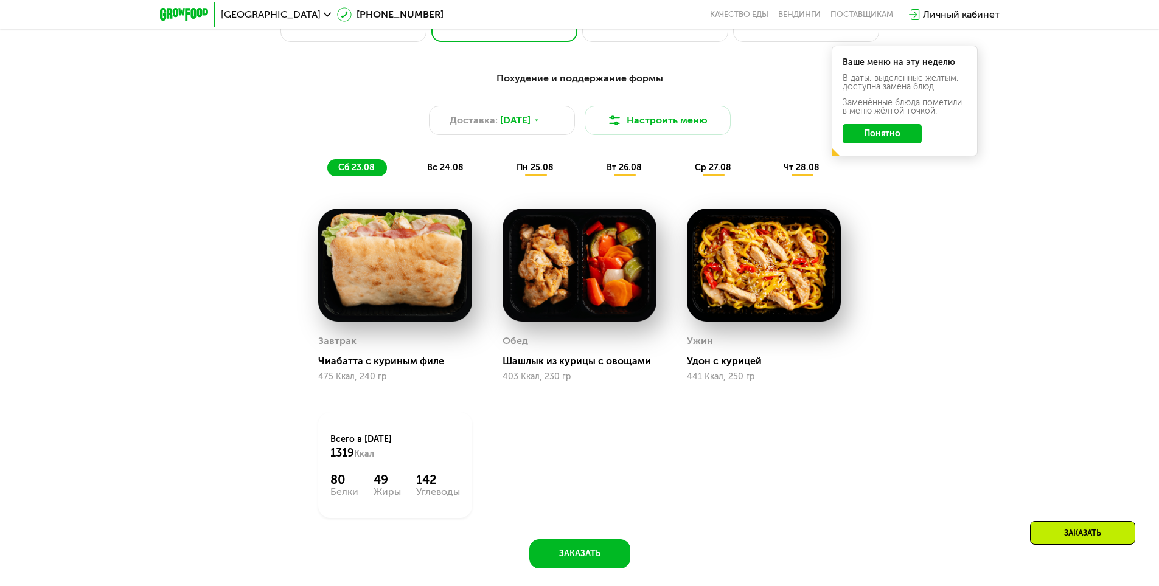
scroll to position [565, 0]
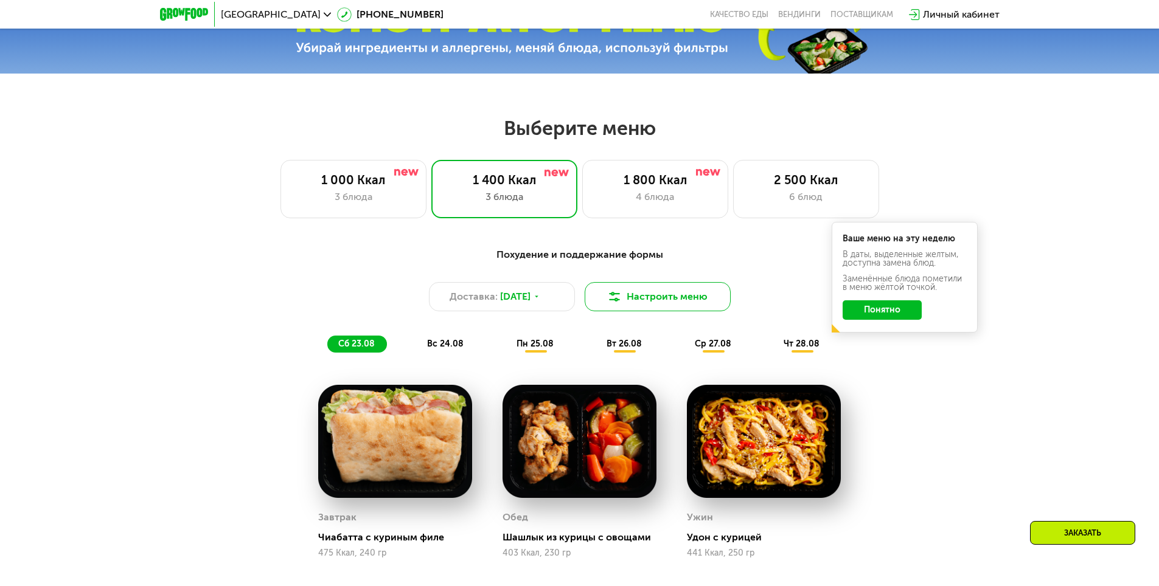
click at [632, 292] on button "Настроить меню" at bounding box center [657, 296] width 146 height 29
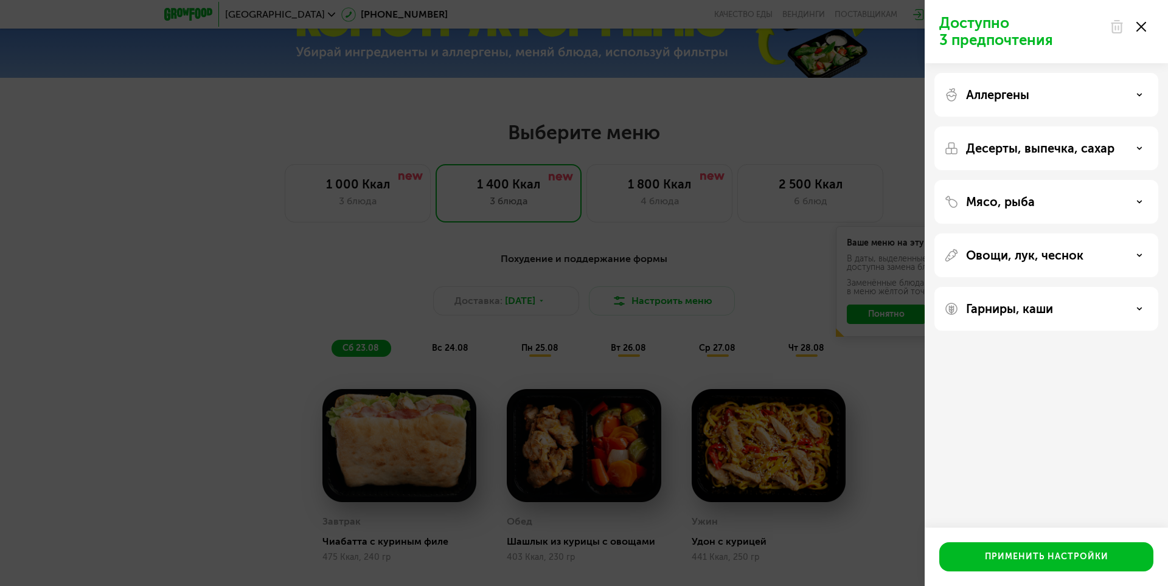
click at [746, 229] on div "Доступно 3 предпочтения Аллергены Десерты, выпечка, сахар Мясо, рыба Овощи, лук…" at bounding box center [584, 293] width 1168 height 586
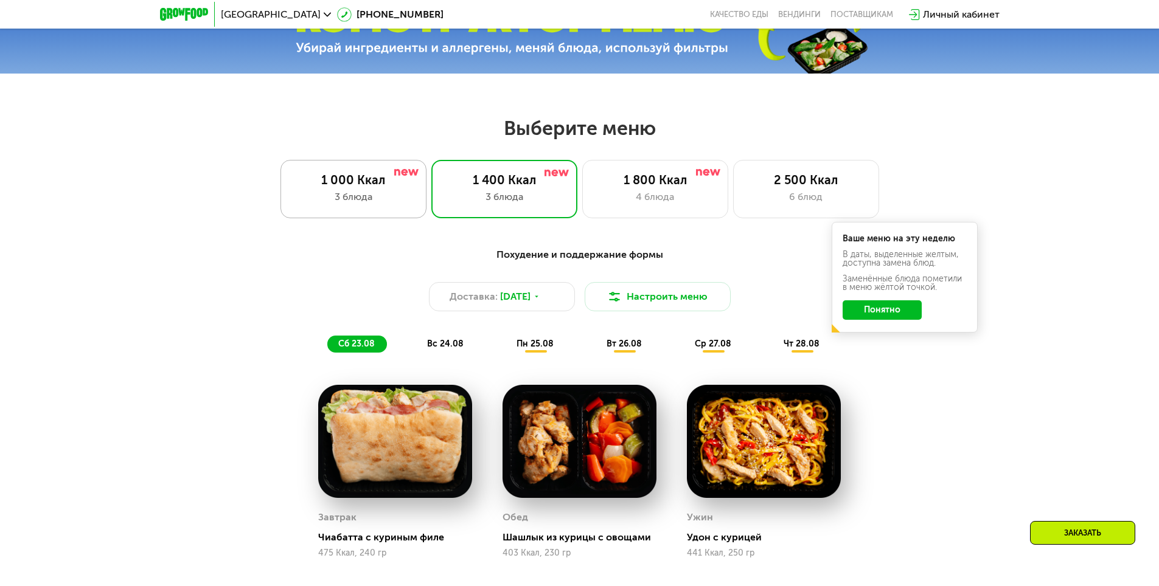
click at [431, 192] on div "1 000 Ккал 3 блюда" at bounding box center [504, 189] width 146 height 58
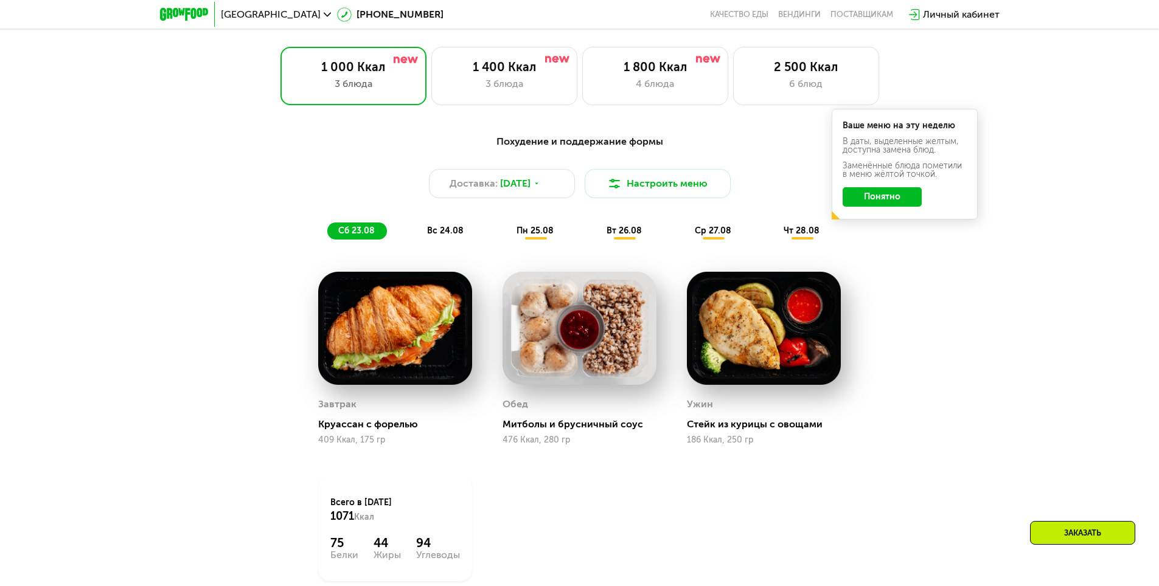
scroll to position [747, 0]
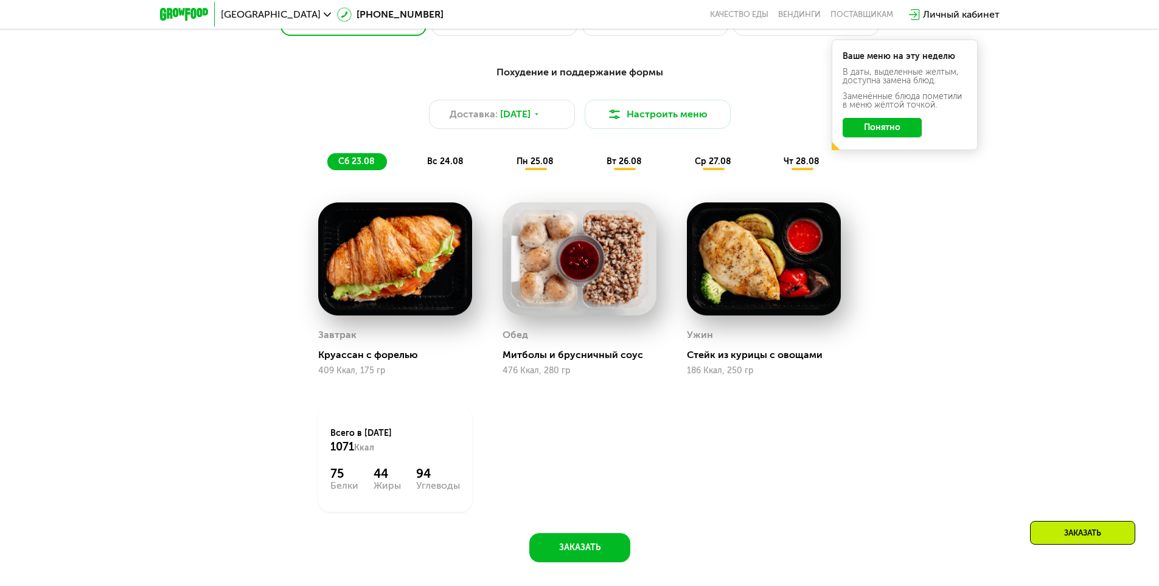
click at [459, 162] on span "вс 24.08" at bounding box center [445, 161] width 36 height 10
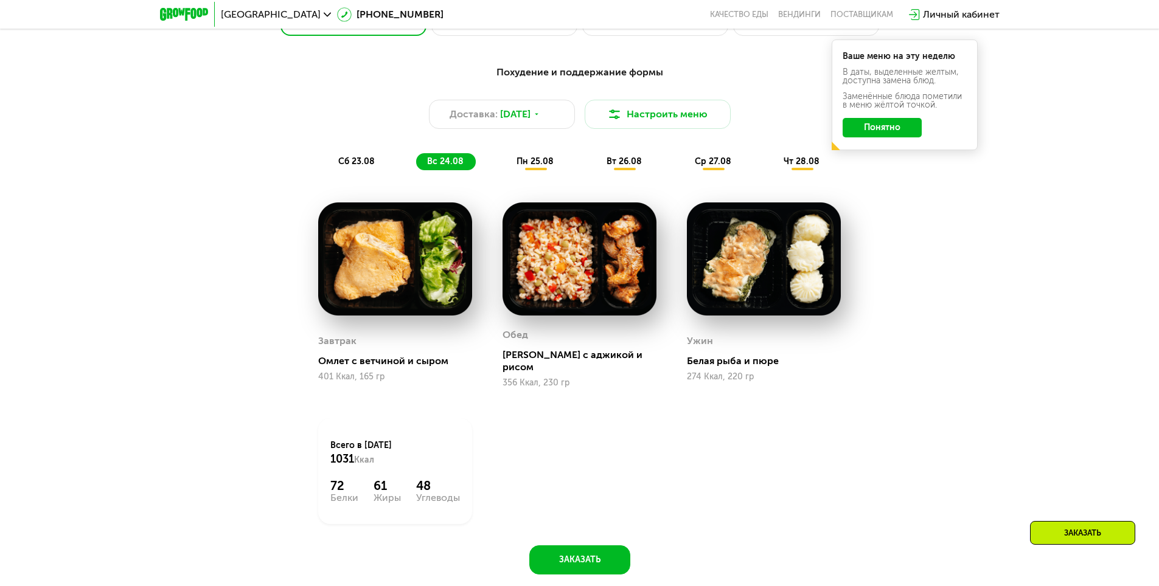
click at [522, 166] on span "пн 25.08" at bounding box center [534, 161] width 37 height 10
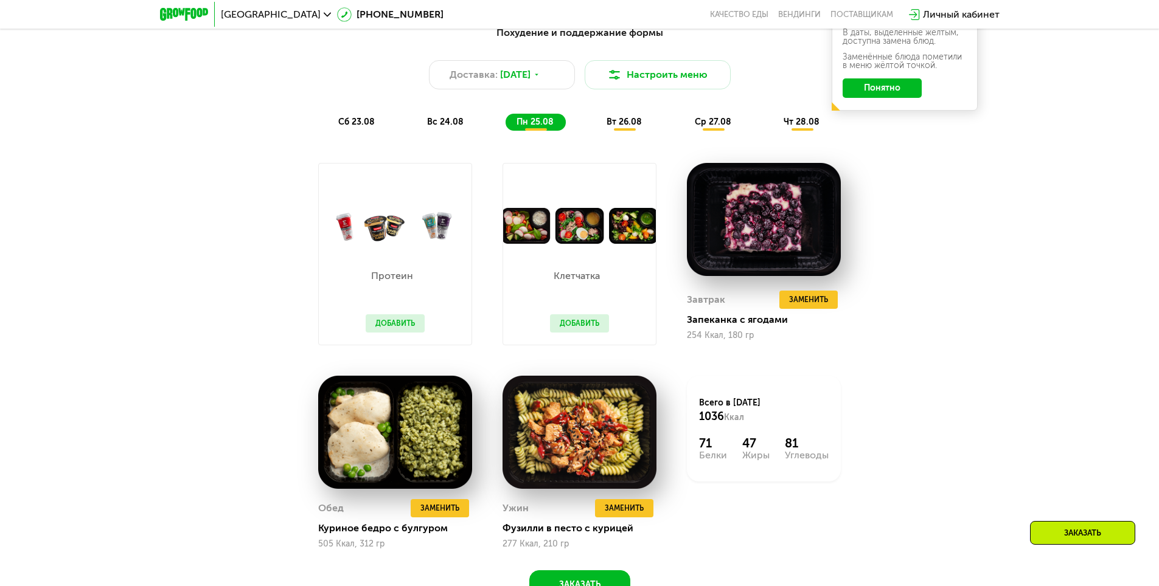
scroll to position [808, 0]
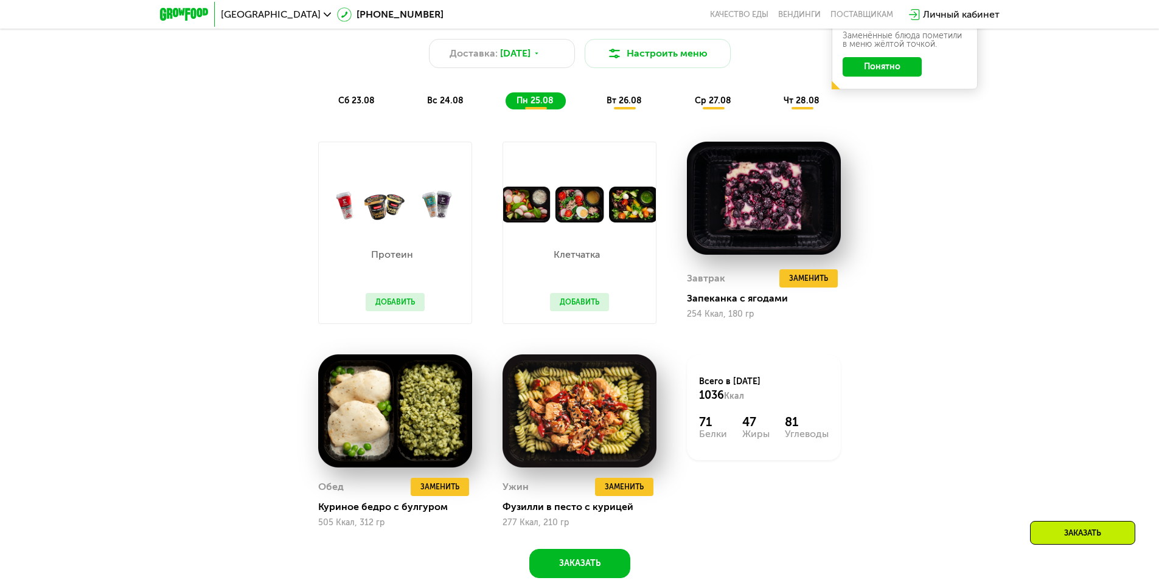
click at [573, 311] on button "Добавить" at bounding box center [579, 302] width 59 height 18
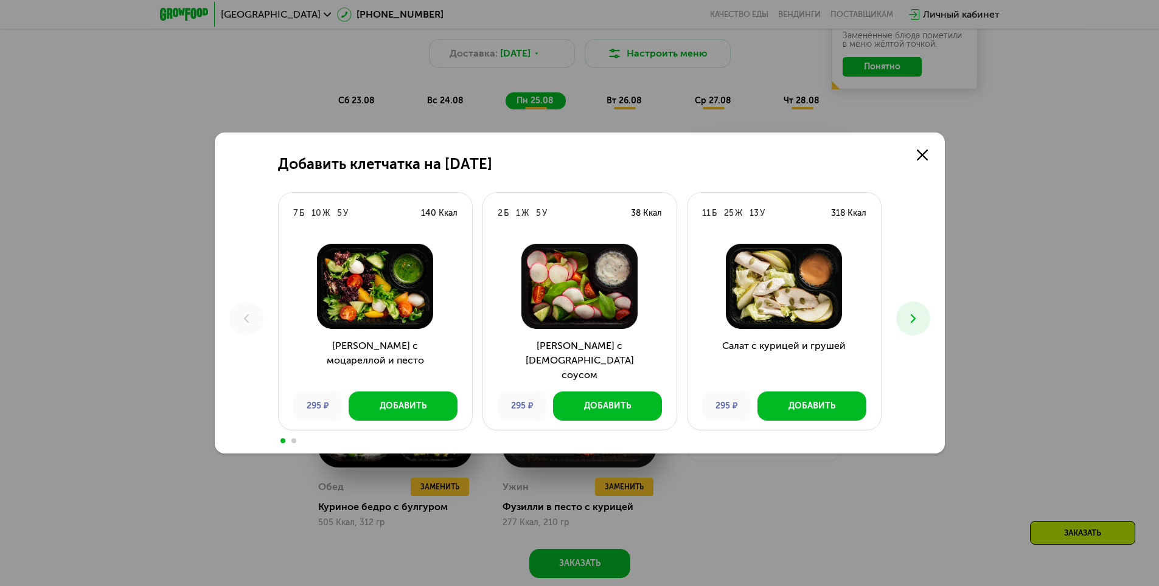
click at [149, 263] on div "Добавить клетчатка на [DATE] 7 Б 10 Ж 5 У 140 Ккал Салат с моцареллой и песто 2…" at bounding box center [579, 293] width 1159 height 586
click at [930, 158] on link at bounding box center [922, 155] width 24 height 24
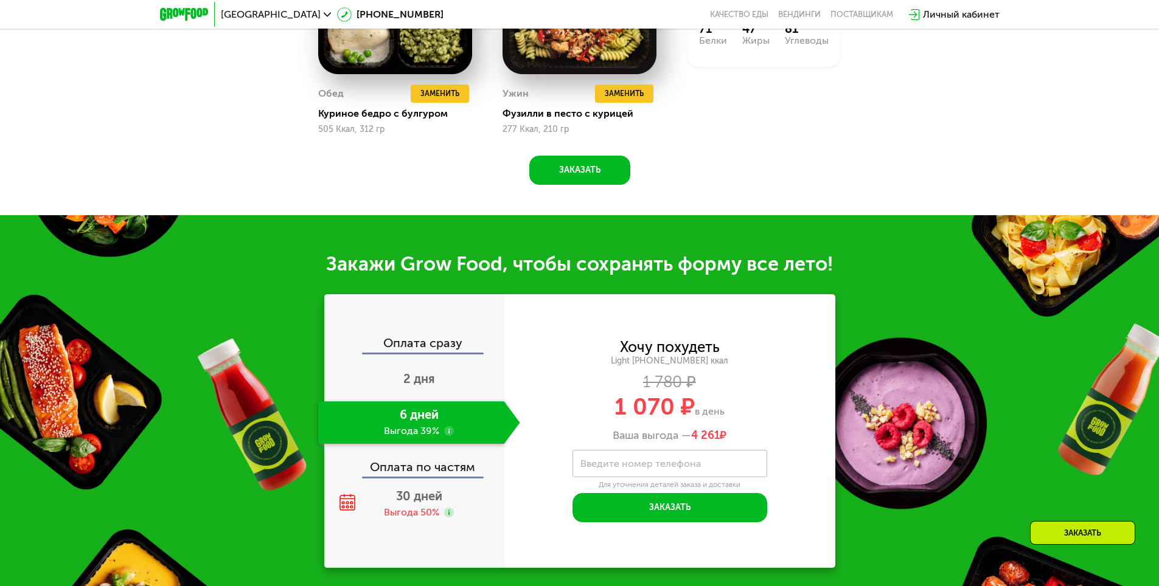
scroll to position [1356, 0]
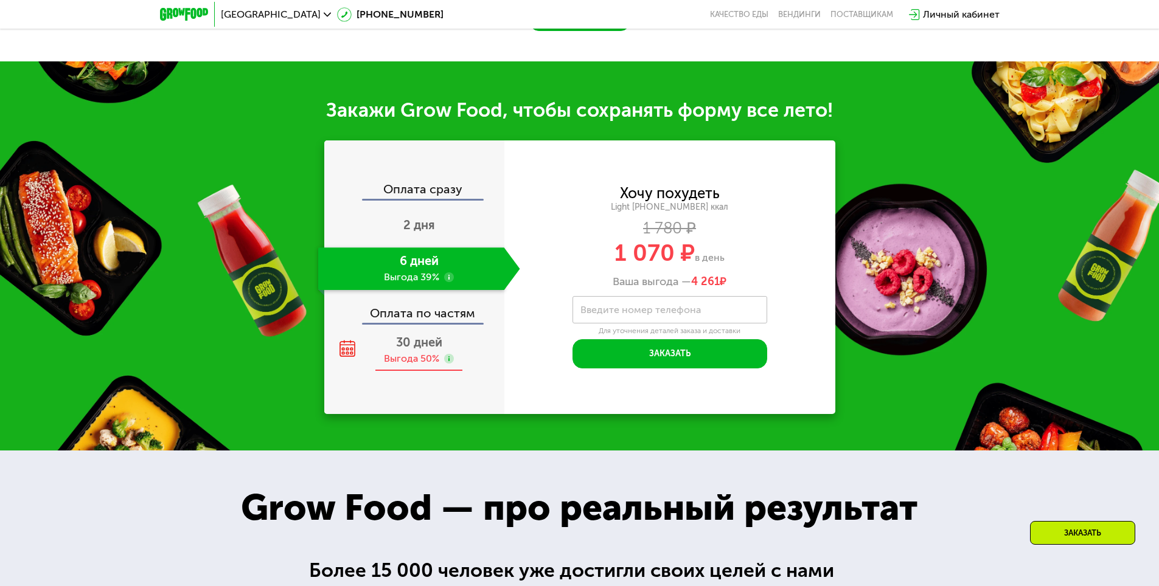
click at [409, 360] on div "Выгода 50%" at bounding box center [411, 358] width 55 height 13
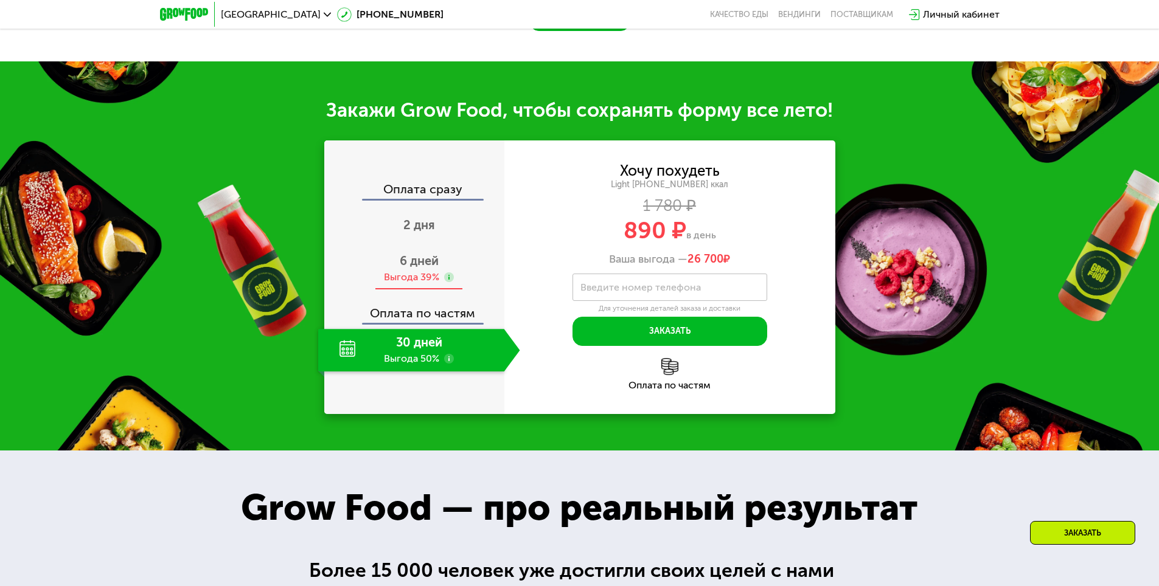
click at [395, 275] on div "Выгода 39%" at bounding box center [411, 277] width 55 height 13
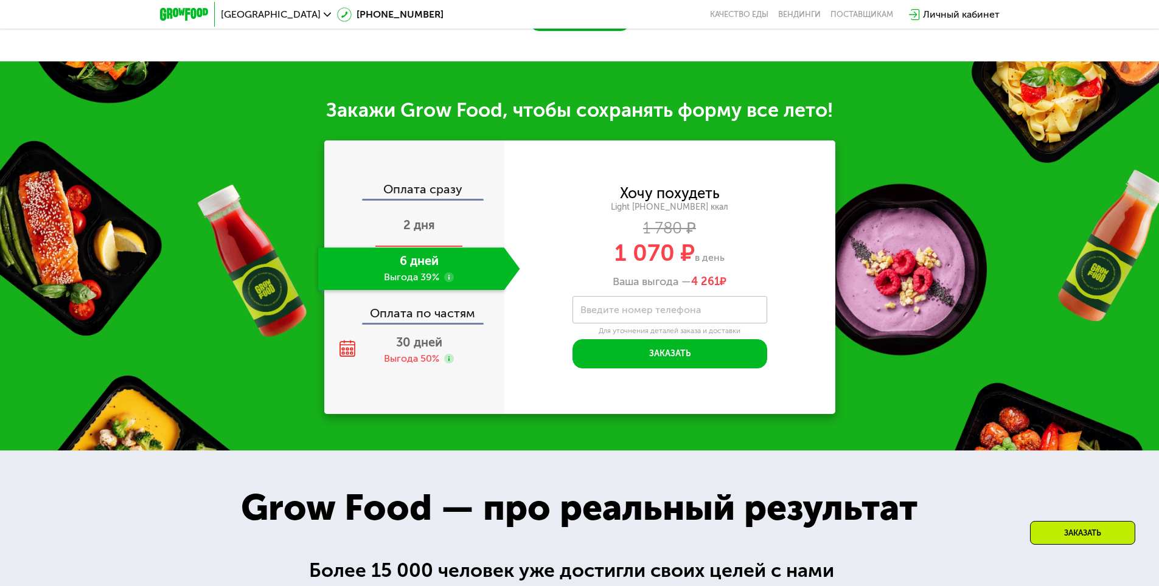
click at [412, 210] on div "2 дня" at bounding box center [419, 226] width 202 height 43
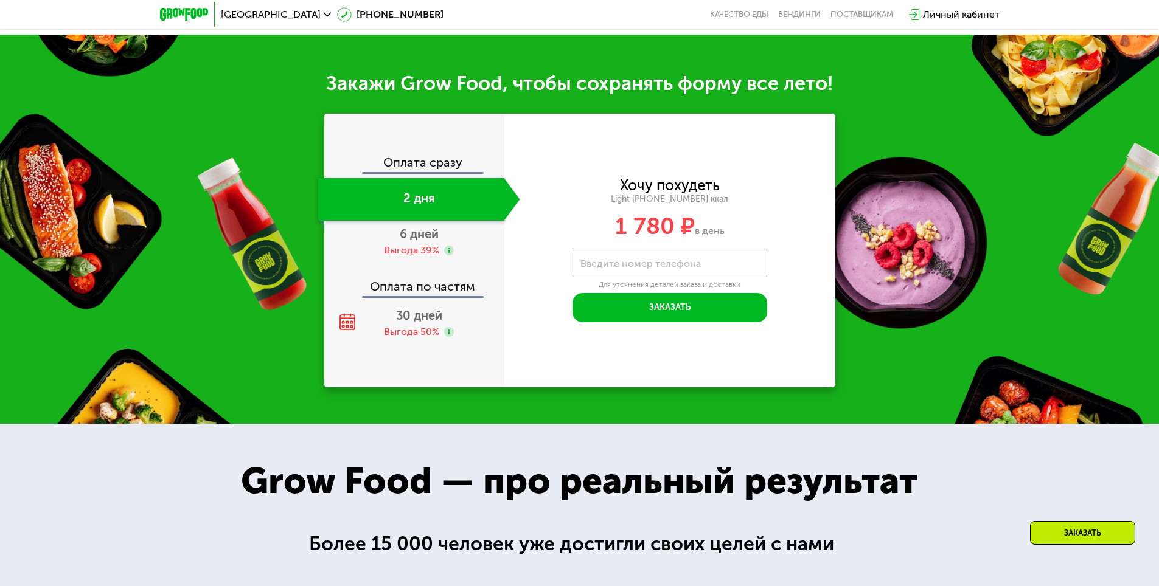
scroll to position [1329, 0]
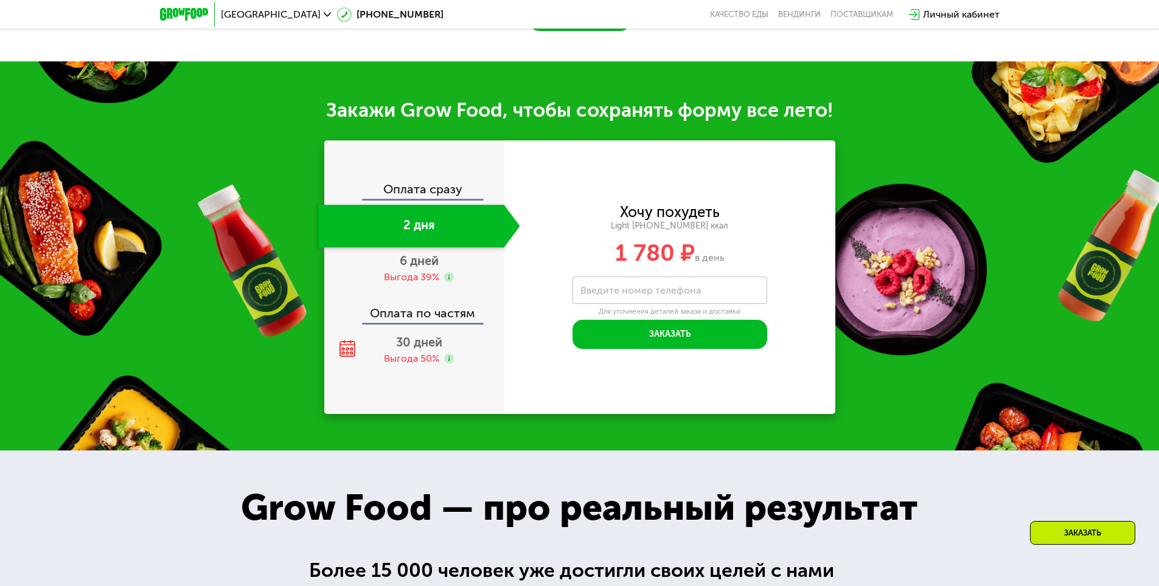
click at [392, 331] on div "Оплата сразу 2 дня 6 дней Выгода 39% Оплата по частям 30 дней Выгода 50%" at bounding box center [414, 277] width 180 height 189
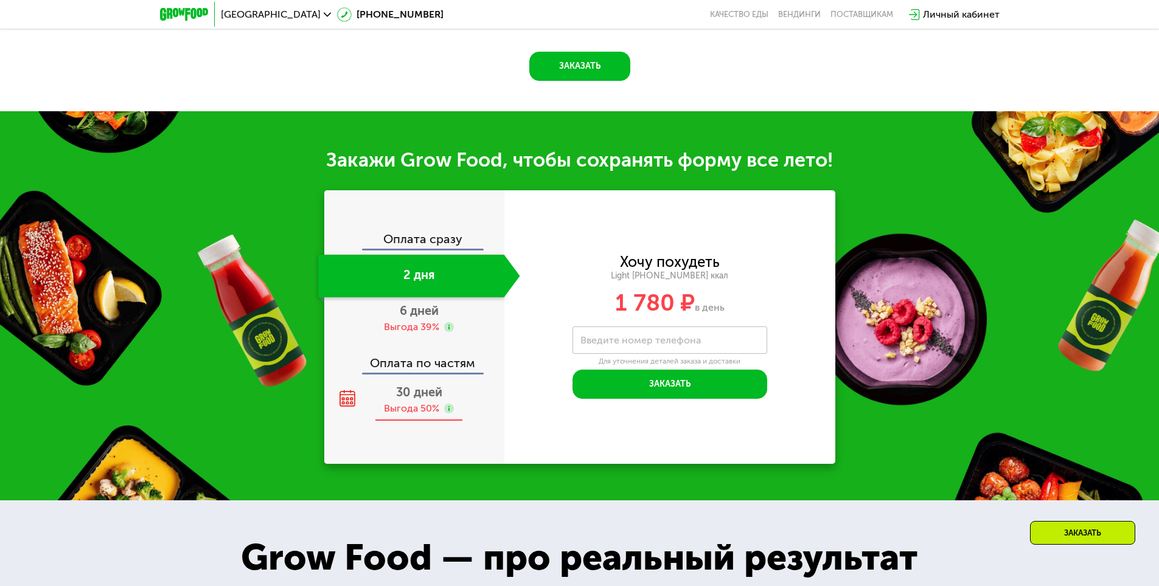
click at [396, 385] on span "30 дней" at bounding box center [419, 392] width 46 height 15
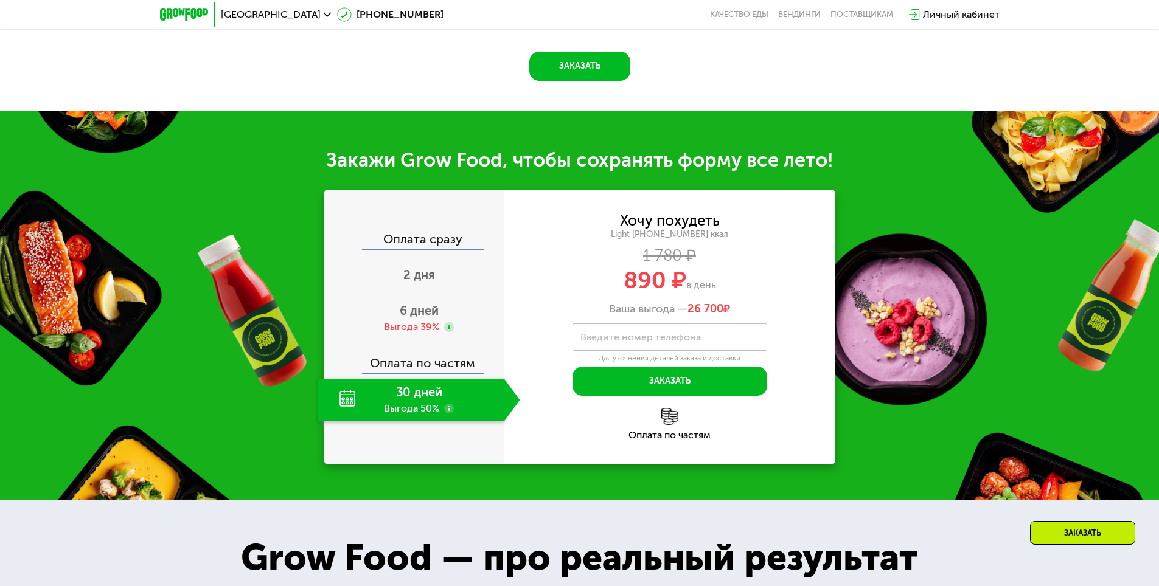
scroll to position [1279, 0]
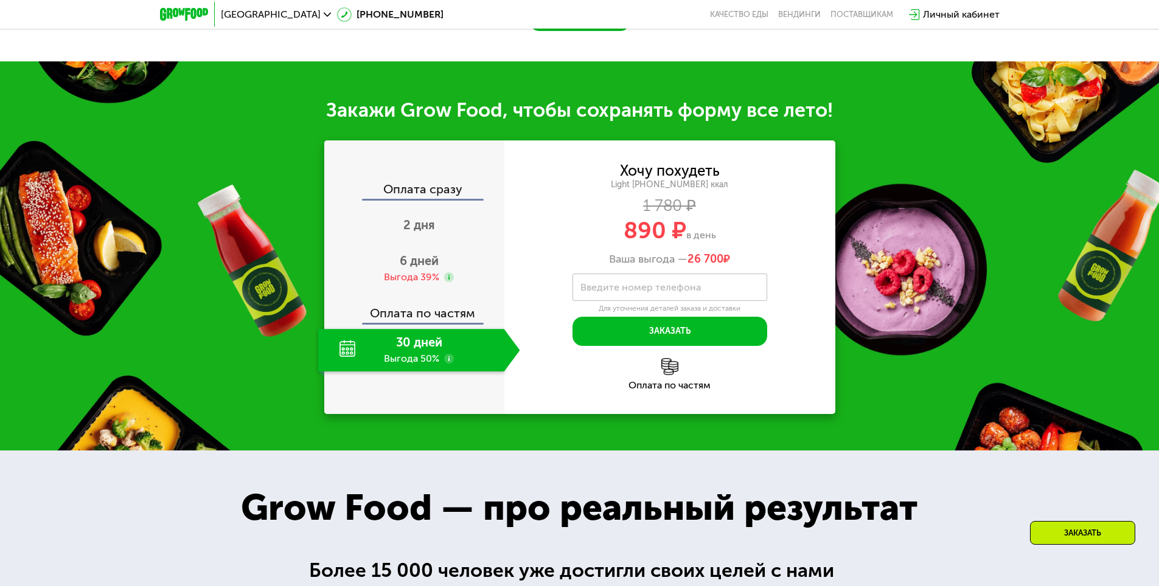
click at [449, 364] on use at bounding box center [449, 359] width 10 height 10
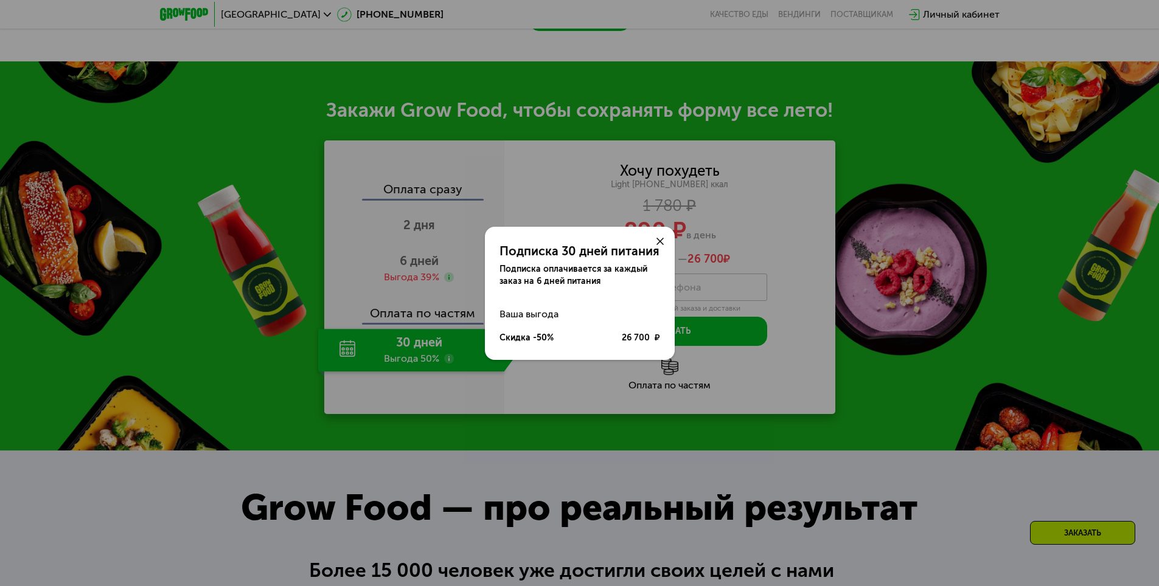
click at [664, 238] on div at bounding box center [659, 241] width 29 height 29
click at [661, 243] on use at bounding box center [659, 241] width 7 height 7
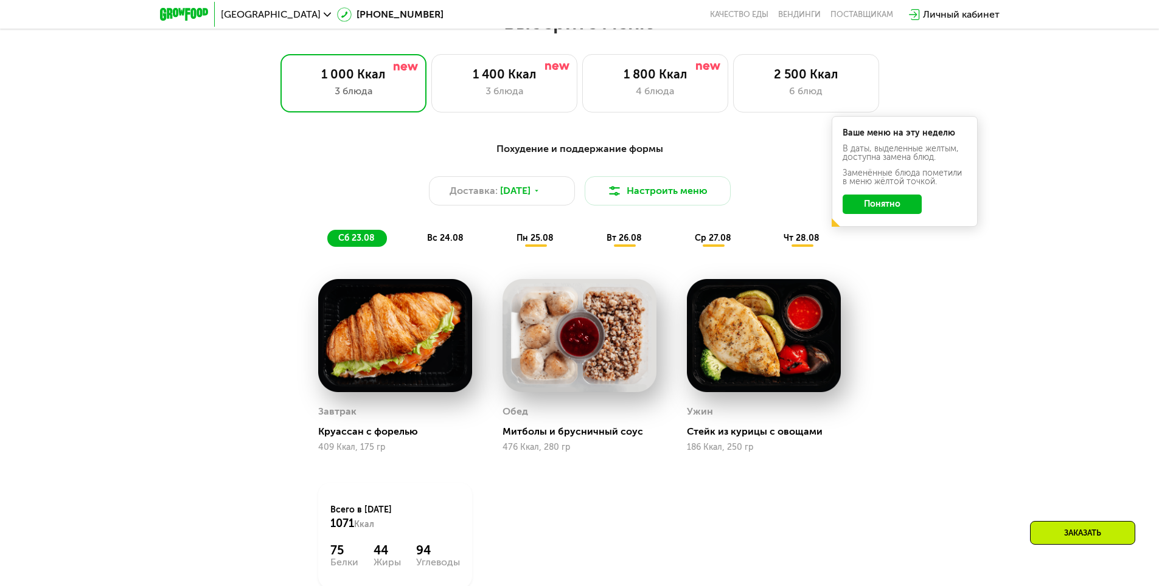
scroll to position [610, 0]
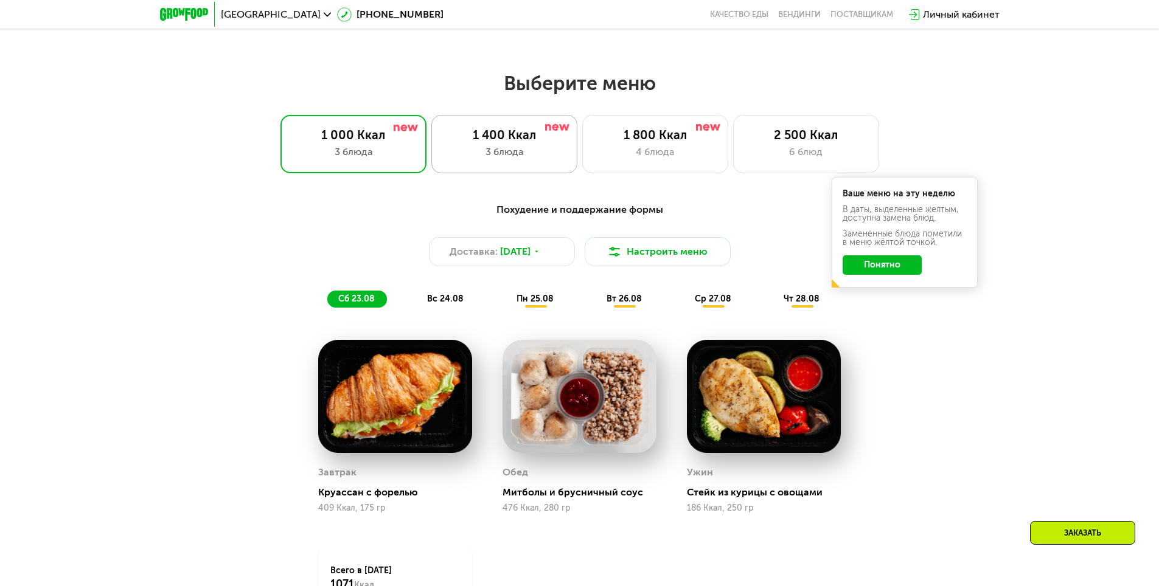
click at [507, 159] on div "3 блюда" at bounding box center [504, 152] width 120 height 15
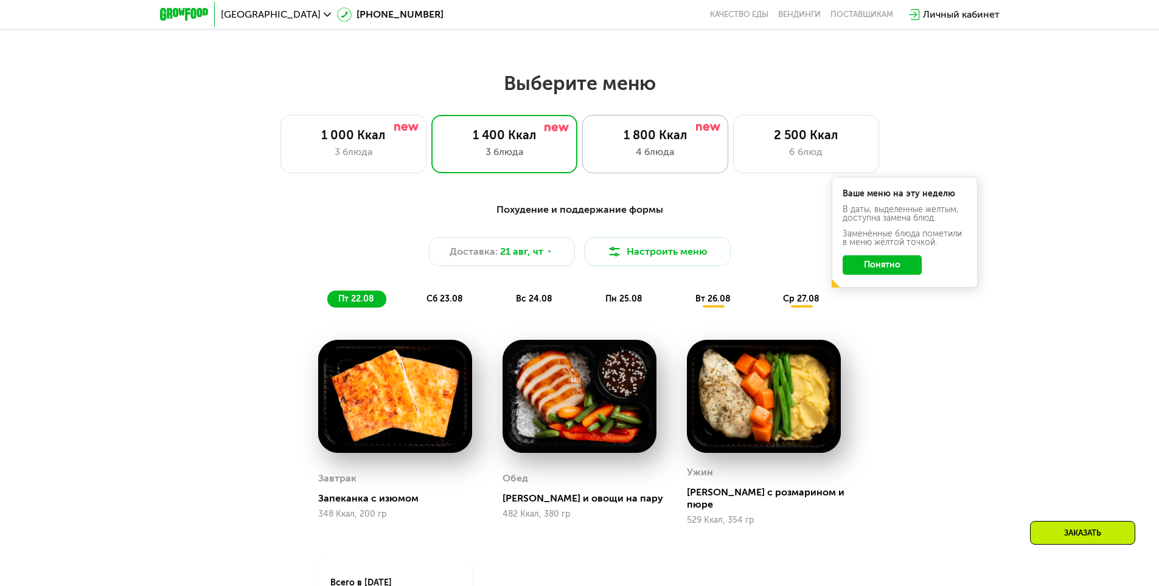
click at [663, 148] on div "4 блюда" at bounding box center [655, 152] width 120 height 15
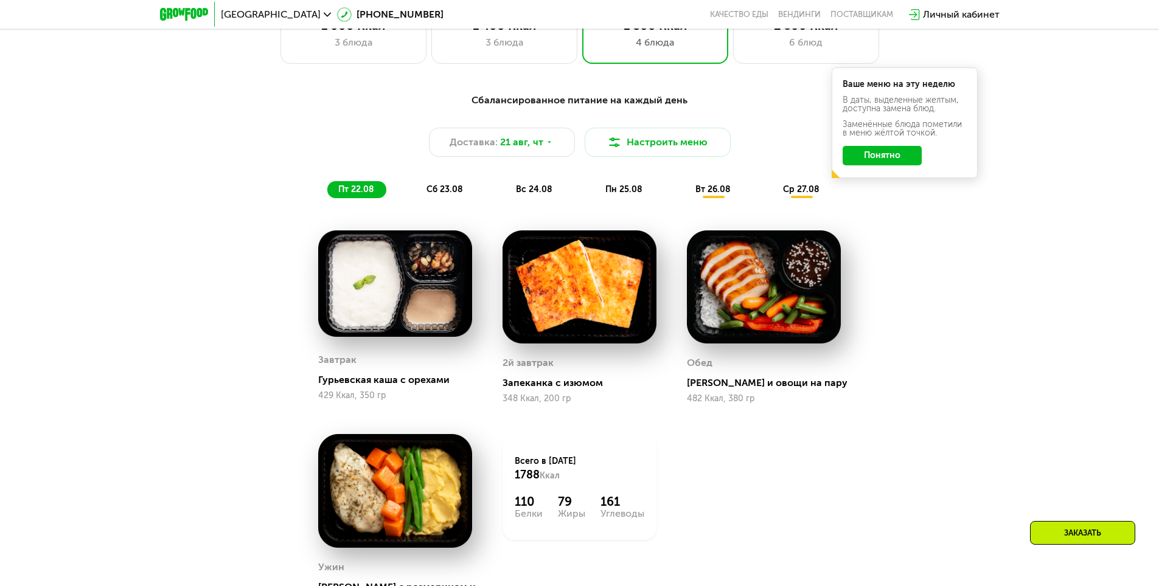
scroll to position [732, 0]
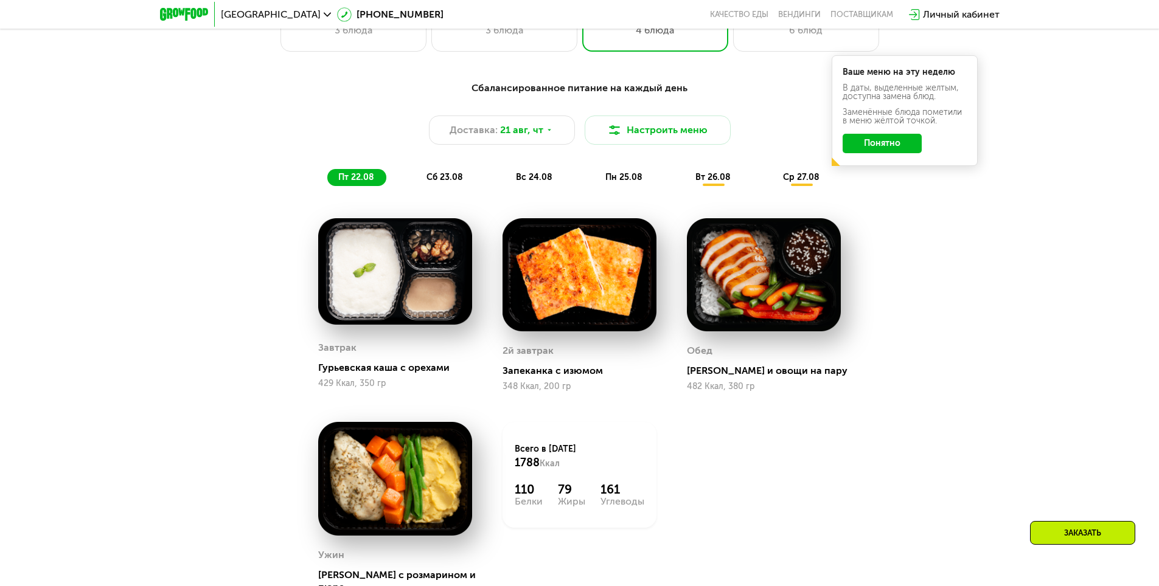
click at [724, 179] on span "вт 26.08" at bounding box center [712, 177] width 35 height 10
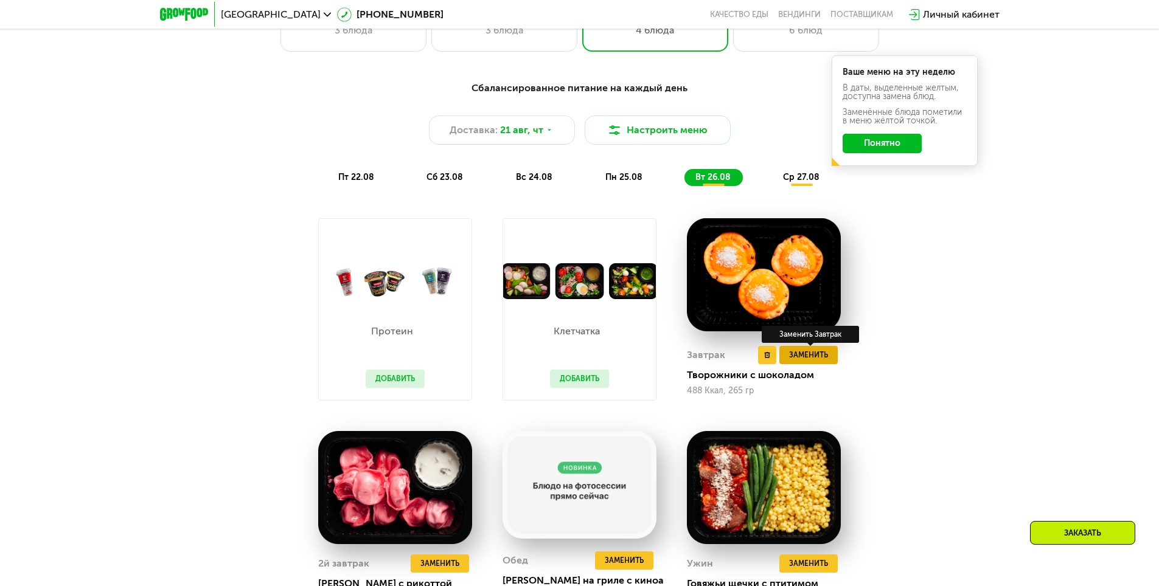
click at [817, 355] on span "Заменить" at bounding box center [808, 355] width 39 height 12
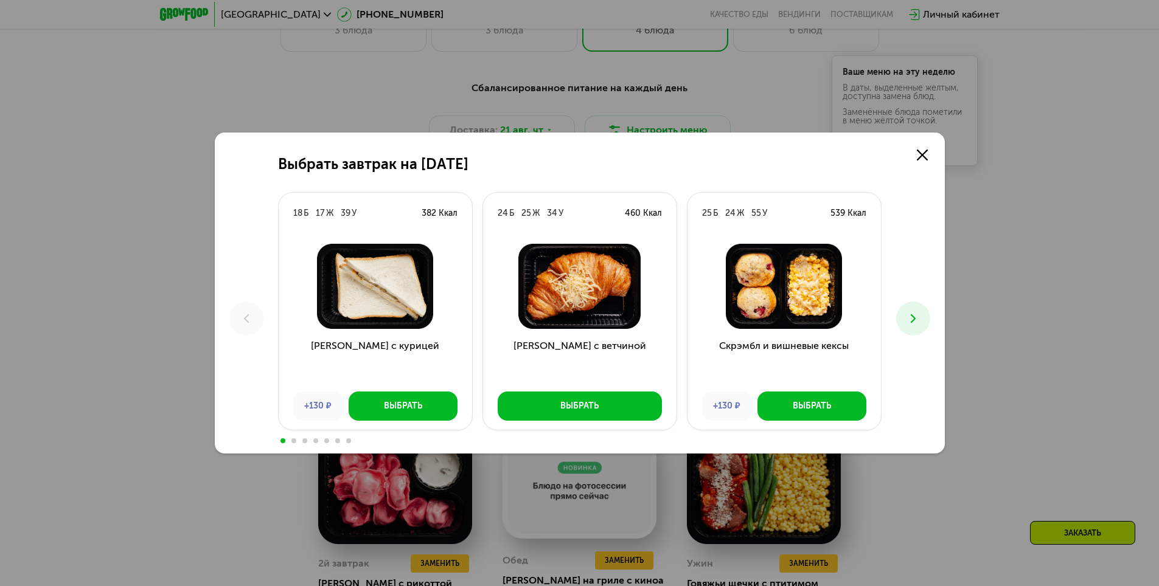
click at [926, 307] on div "Выбрать завтрак на [DATE] Б 17 Ж 39 У 382 Ккал Сэндвич с курицей +130 ₽ Выбрать…" at bounding box center [580, 293] width 730 height 321
click at [919, 316] on icon at bounding box center [913, 318] width 15 height 15
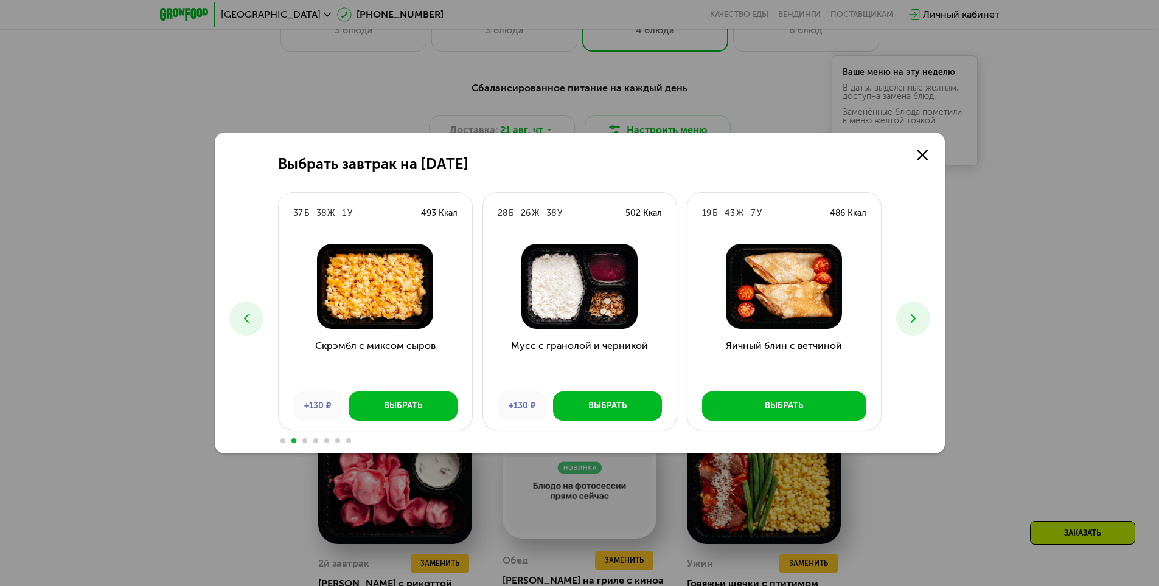
click at [919, 316] on icon at bounding box center [913, 318] width 15 height 15
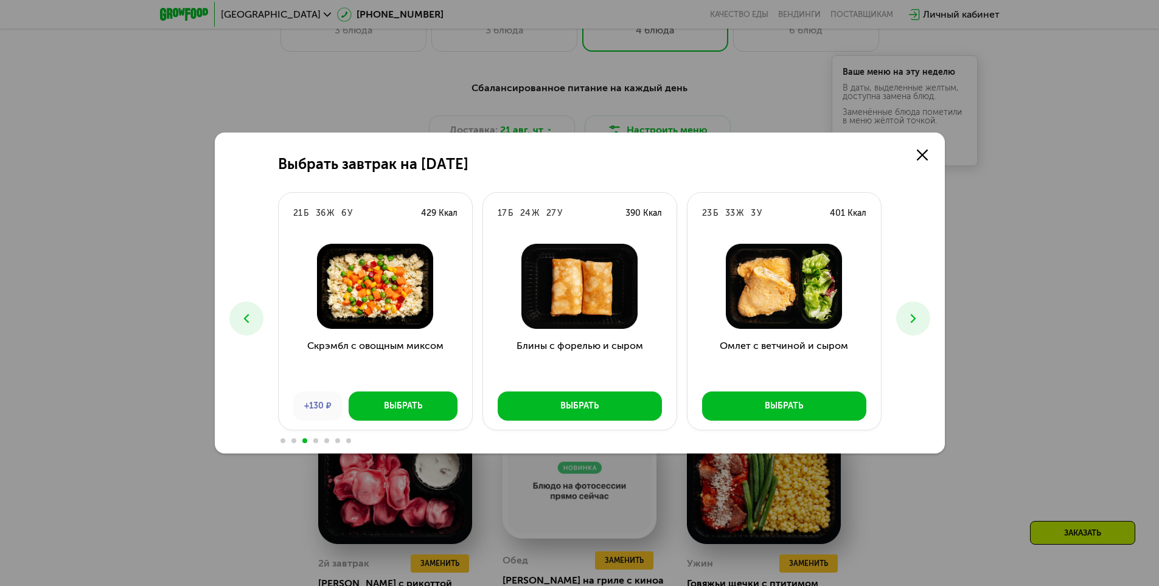
click at [919, 316] on icon at bounding box center [913, 318] width 15 height 15
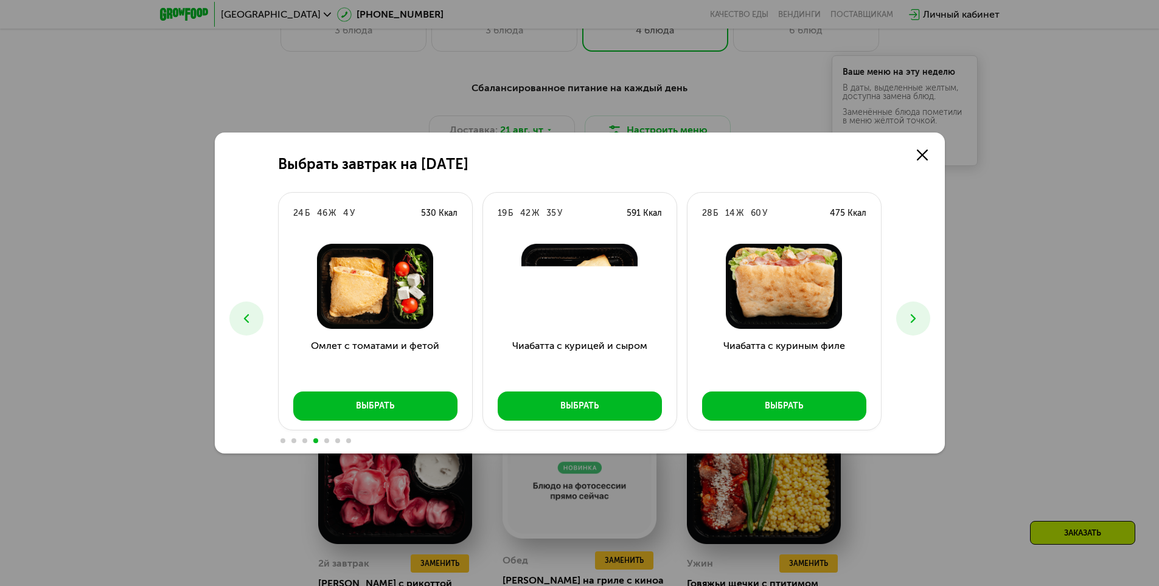
click at [919, 316] on icon at bounding box center [913, 318] width 15 height 15
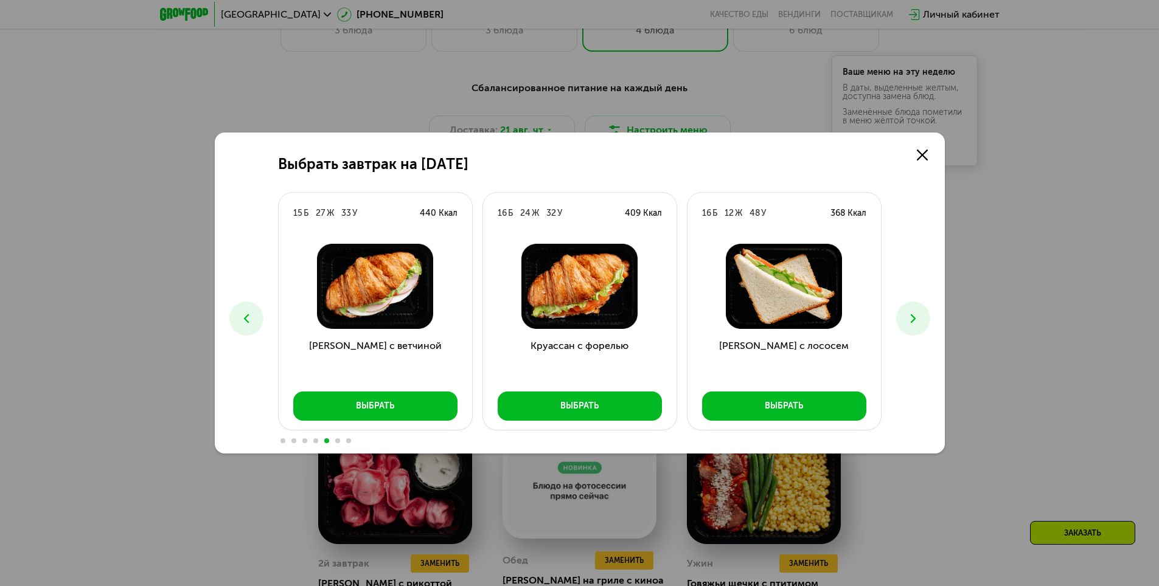
click at [1025, 256] on div "Выбрать завтрак на [DATE] Б 17 Ж 39 У 382 Ккал Сэндвич с курицей +130 ₽ Выбрать…" at bounding box center [579, 293] width 1159 height 586
click at [919, 151] on icon at bounding box center [921, 155] width 11 height 11
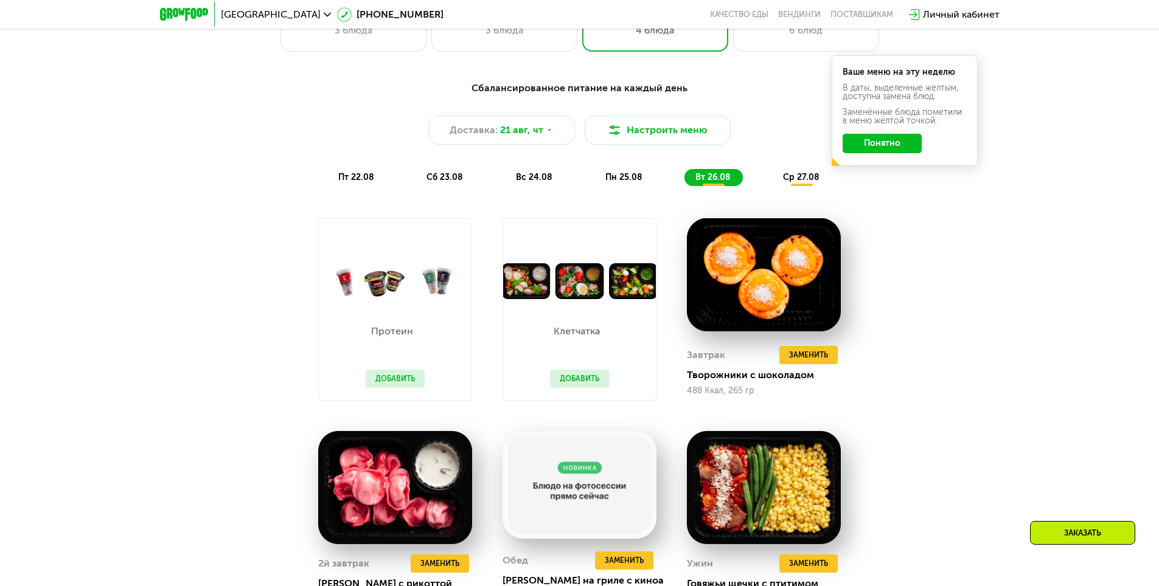
click at [579, 377] on button "Добавить" at bounding box center [579, 379] width 59 height 18
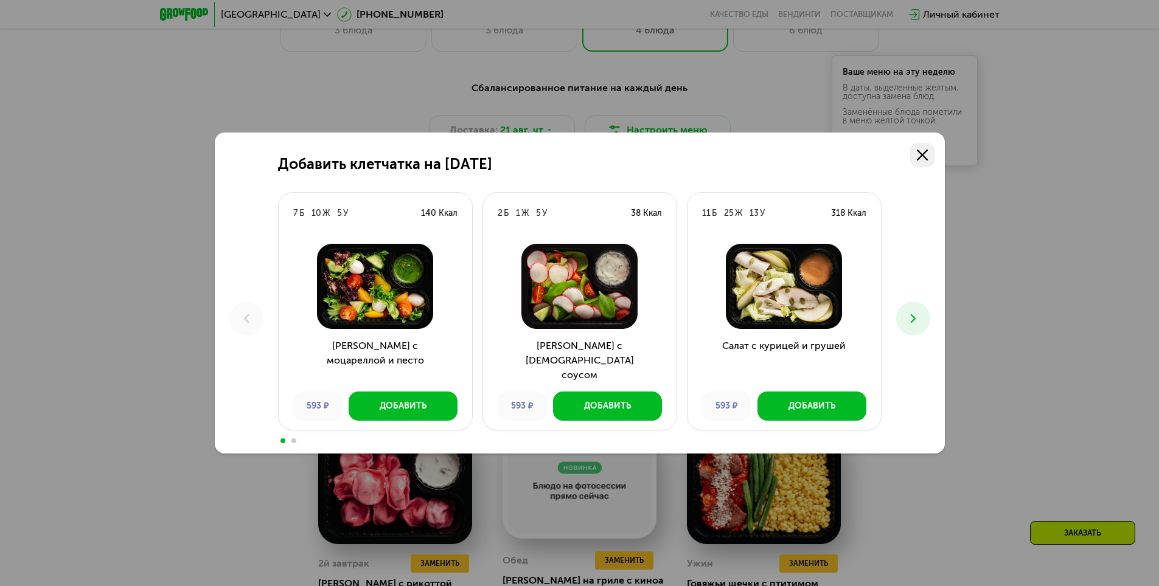
click at [916, 157] on icon at bounding box center [921, 155] width 11 height 11
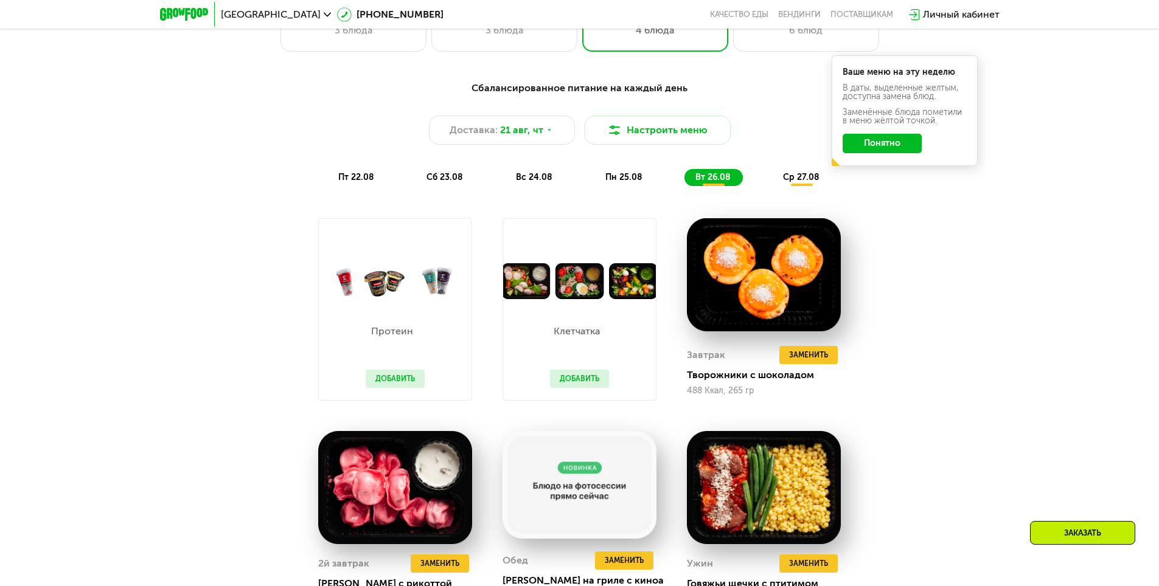
click at [910, 324] on div "Сбалансированное питание на каждый день Доставка: [DATE] Настроить меню пт 22.0…" at bounding box center [579, 433] width 749 height 718
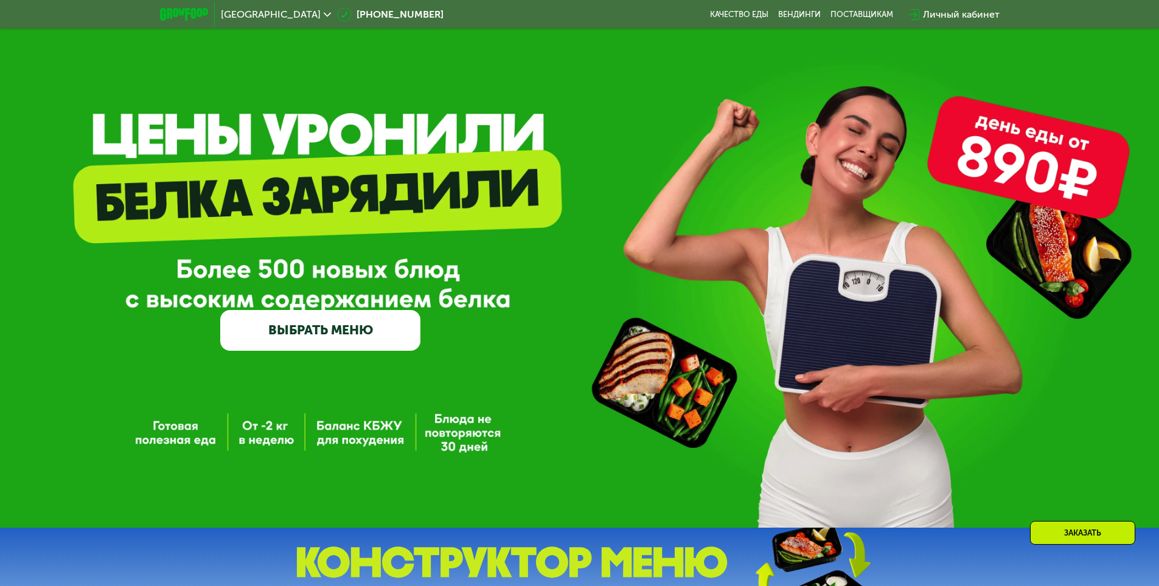
scroll to position [0, 0]
